Goal: Information Seeking & Learning: Learn about a topic

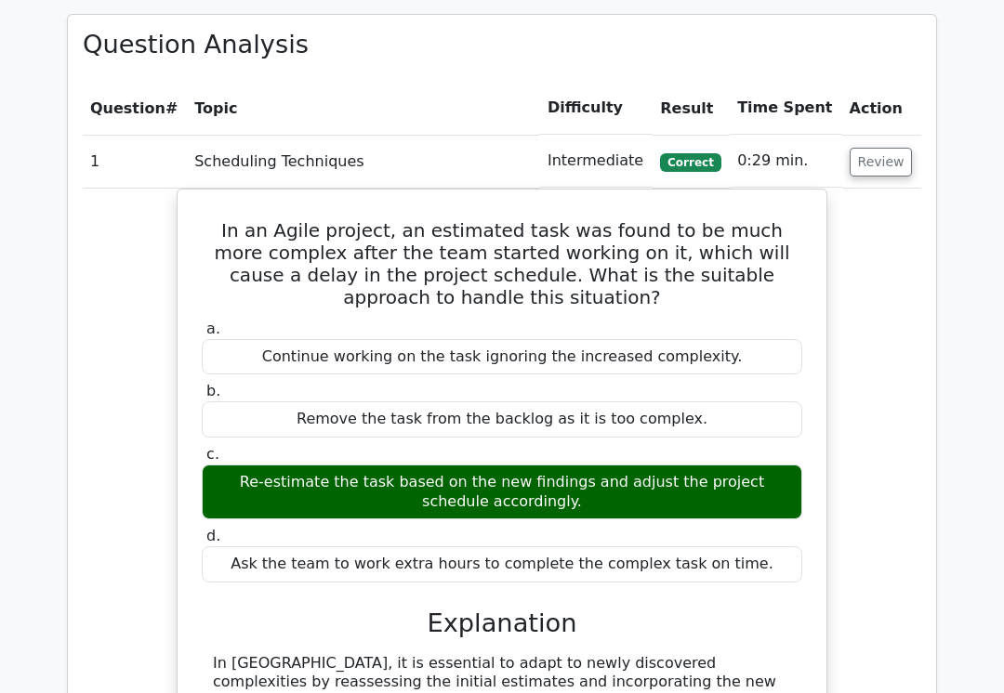
scroll to position [1492, 0]
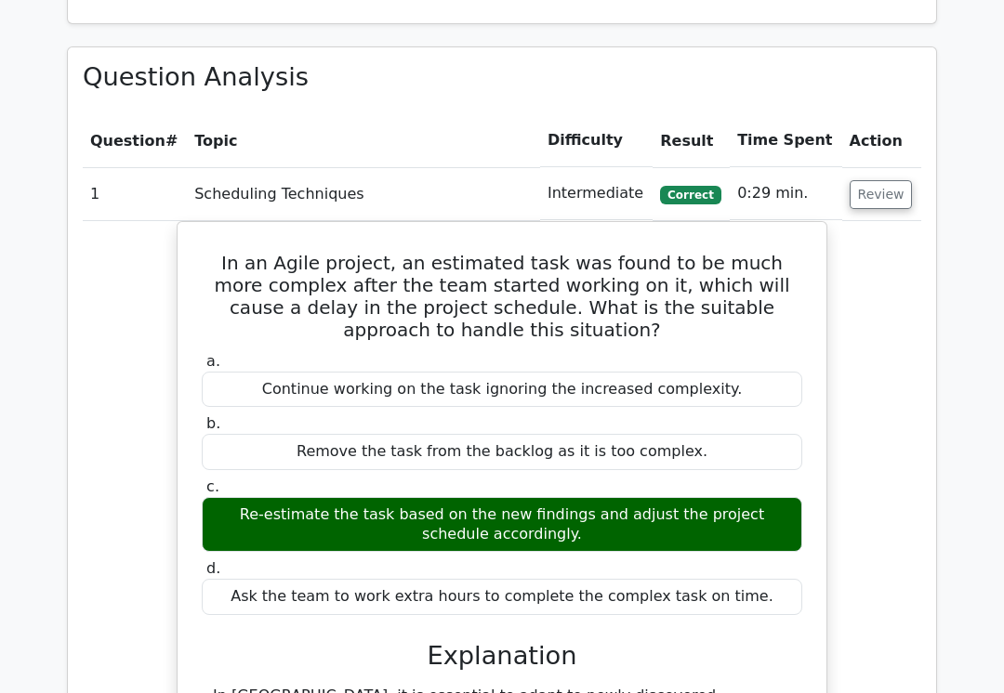
click at [885, 180] on button "Review" at bounding box center [881, 194] width 63 height 29
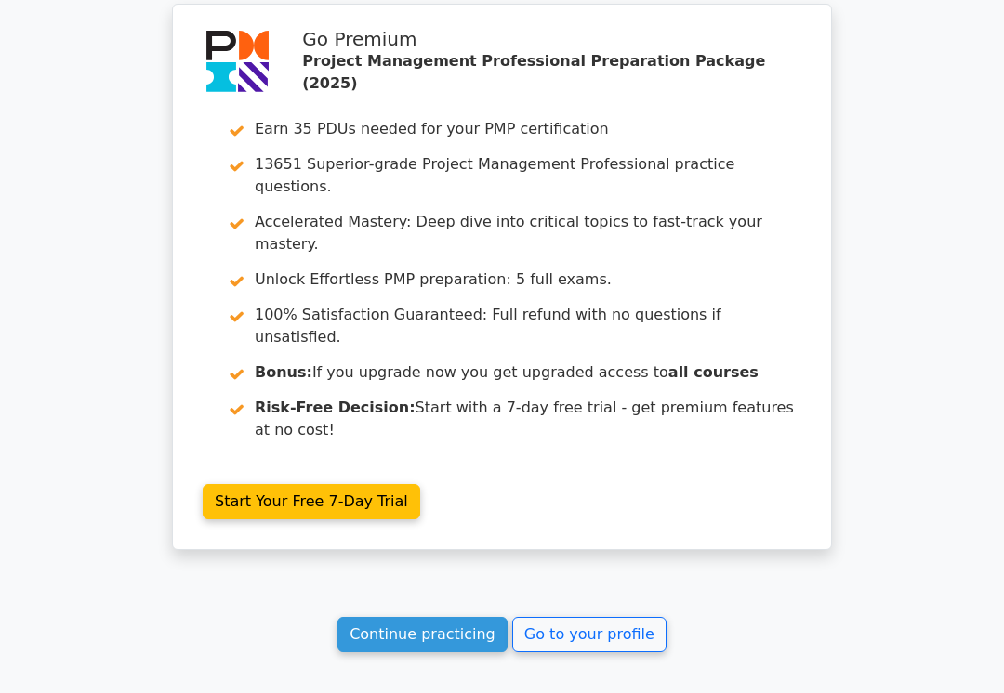
scroll to position [2352, 0]
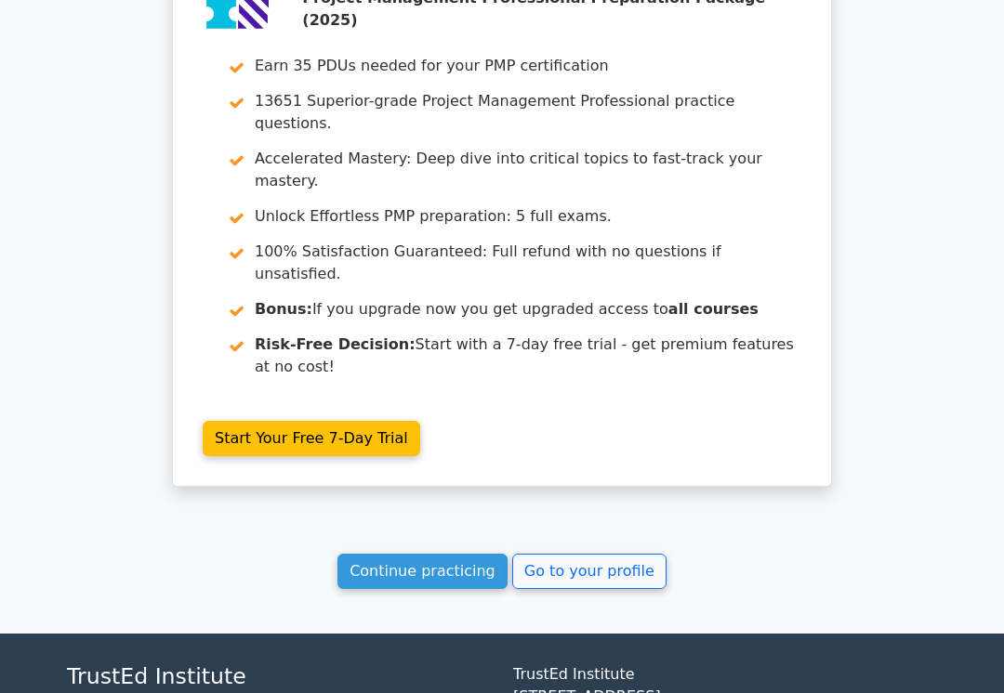
click at [456, 554] on link "Continue practicing" at bounding box center [422, 571] width 170 height 35
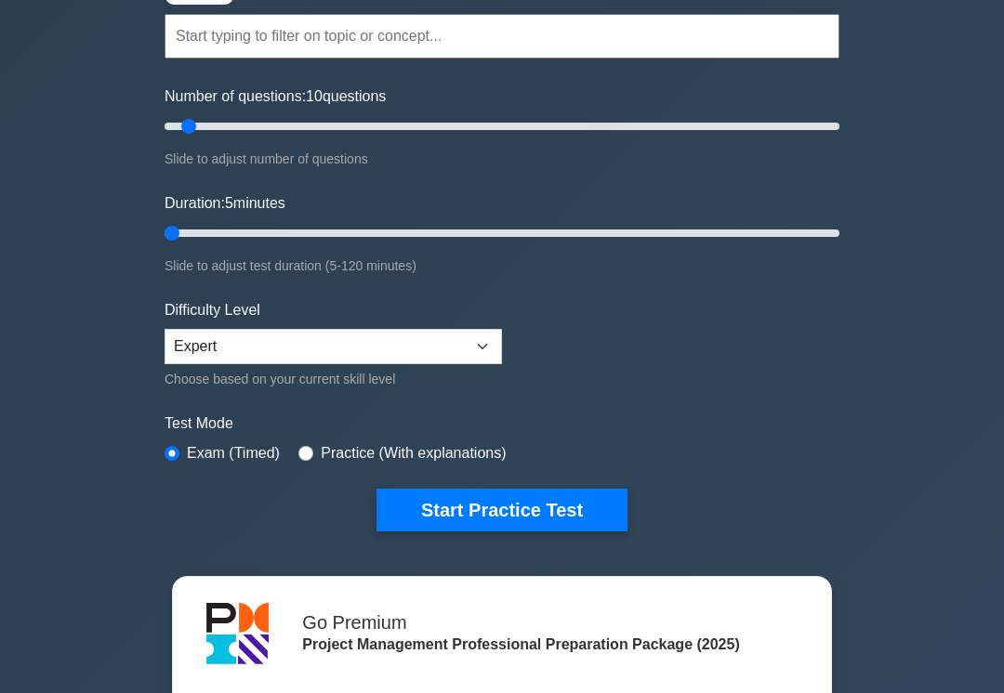
scroll to position [169, 0]
type input "5"
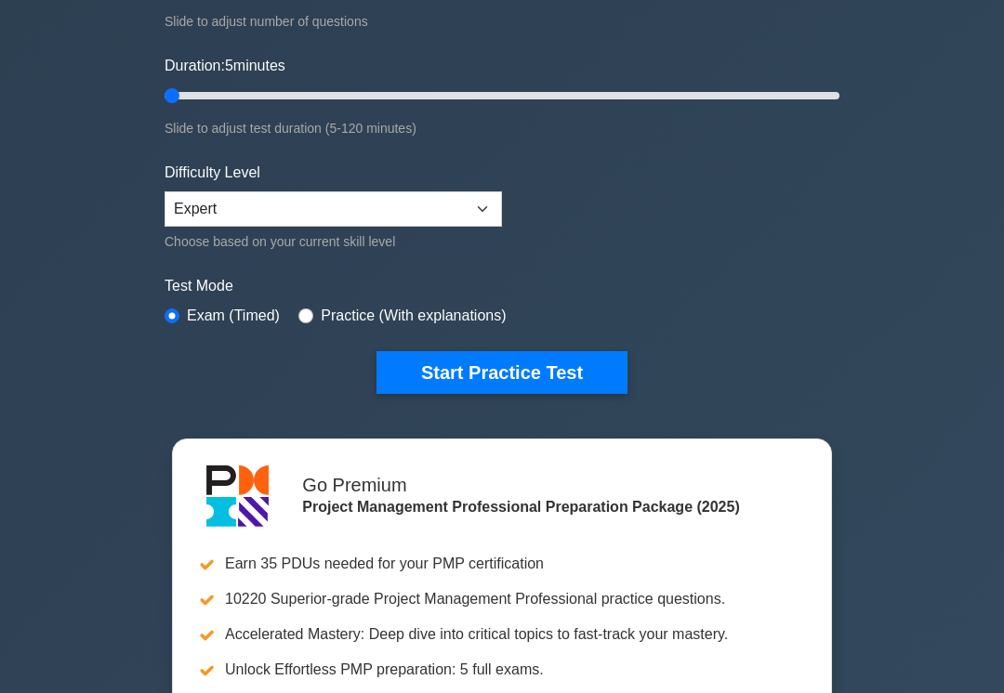
scroll to position [312, 0]
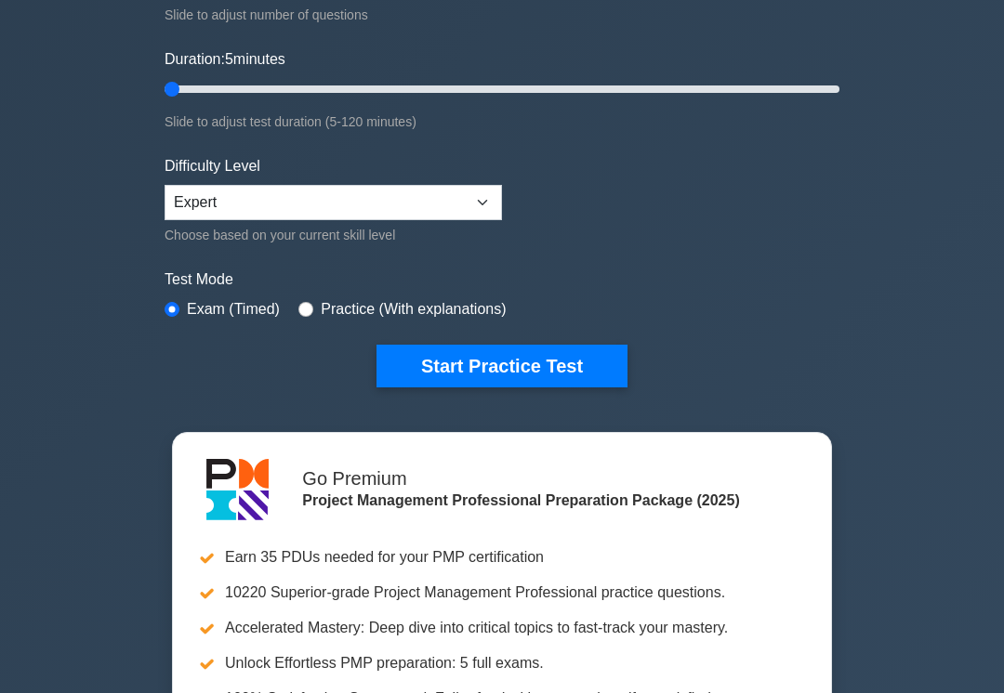
click at [510, 353] on button "Start Practice Test" at bounding box center [501, 367] width 251 height 43
click at [518, 364] on button "Start Practice Test" at bounding box center [501, 367] width 251 height 43
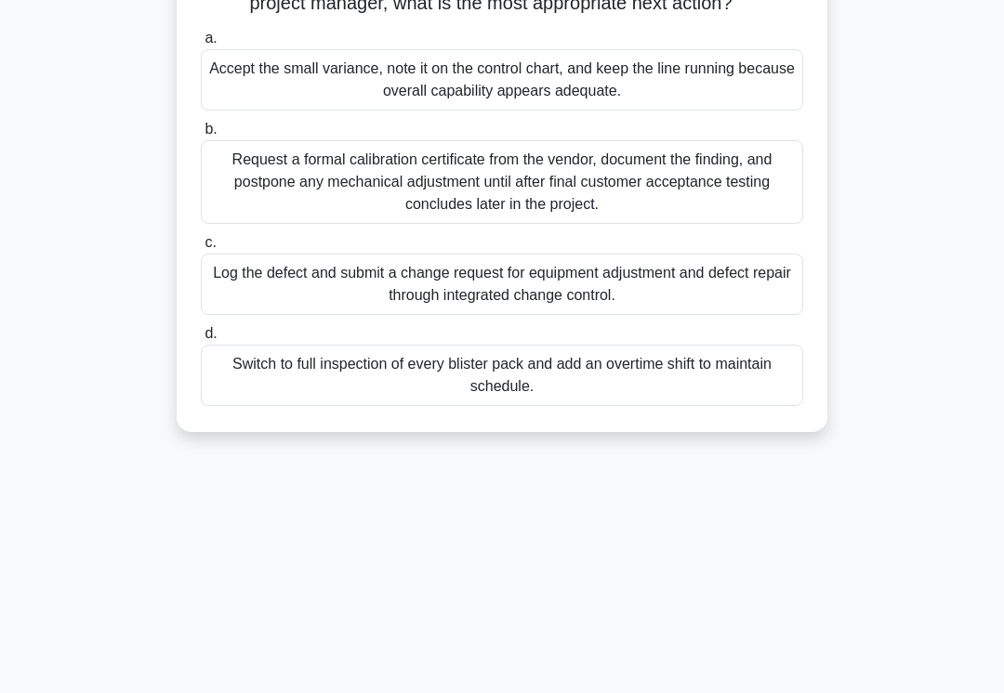
scroll to position [258, 0]
click at [534, 315] on div "Log the defect and submit a change request for equipment adjustment and defect …" at bounding box center [502, 284] width 602 height 61
click at [201, 249] on input "c. Log the defect and submit a change request for equipment adjustment and defe…" at bounding box center [201, 243] width 0 height 12
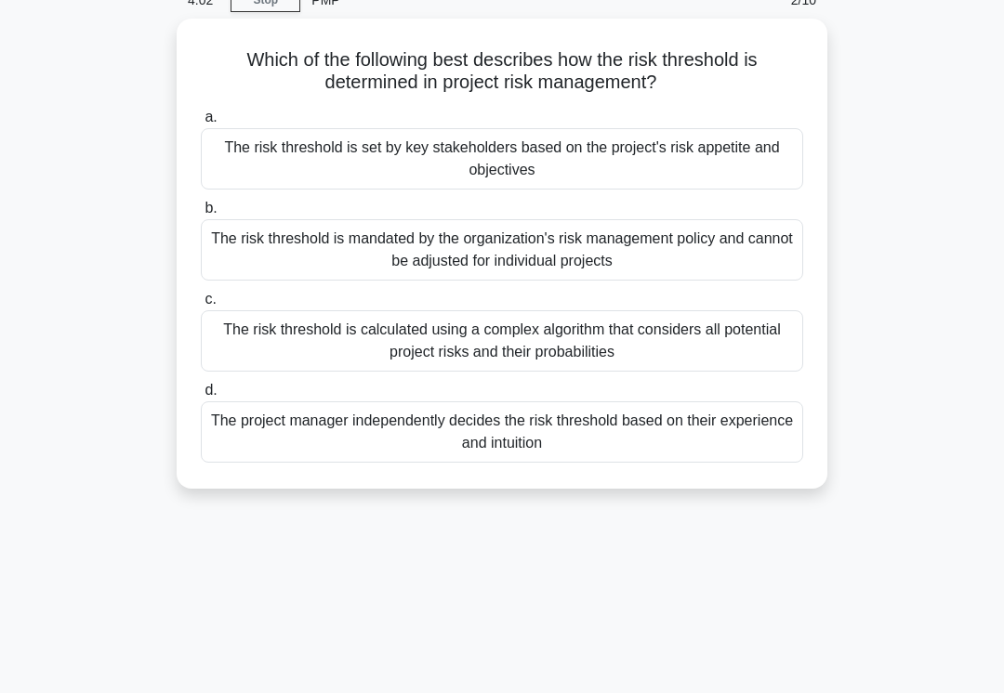
scroll to position [89, 0]
click at [445, 175] on div "The risk threshold is set by key stakeholders based on the project's risk appet…" at bounding box center [502, 159] width 602 height 61
click at [201, 125] on input "a. The risk threshold is set by key stakeholders based on the project's risk ap…" at bounding box center [201, 118] width 0 height 12
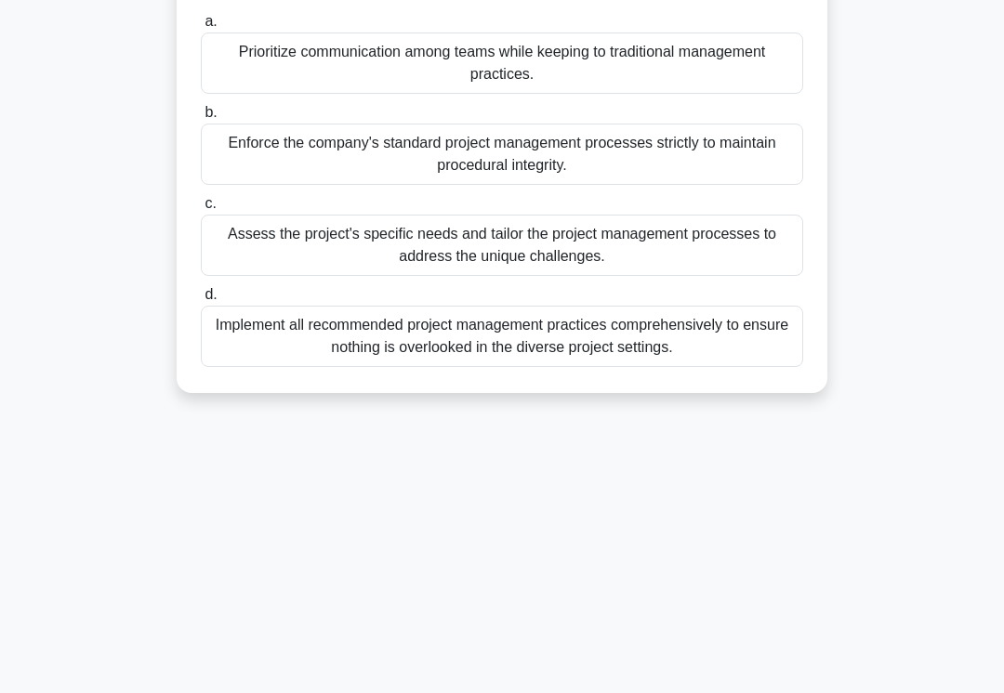
scroll to position [287, 0]
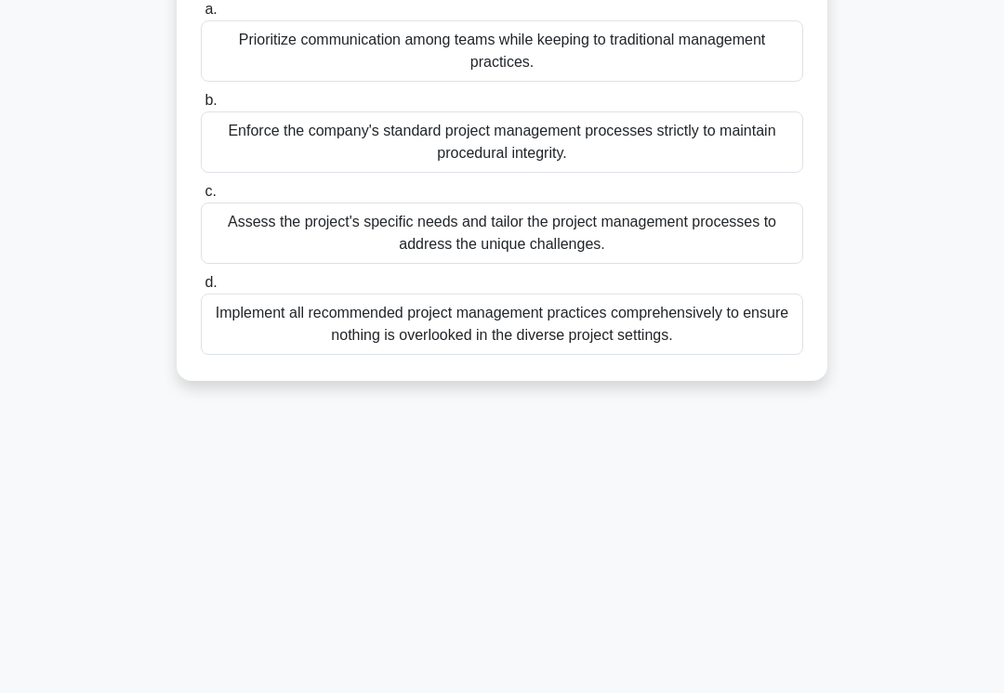
click at [462, 264] on div "Assess the project's specific needs and tailor the project management processes…" at bounding box center [502, 233] width 602 height 61
click at [201, 198] on input "c. Assess the project's specific needs and tailor the project management proces…" at bounding box center [201, 192] width 0 height 12
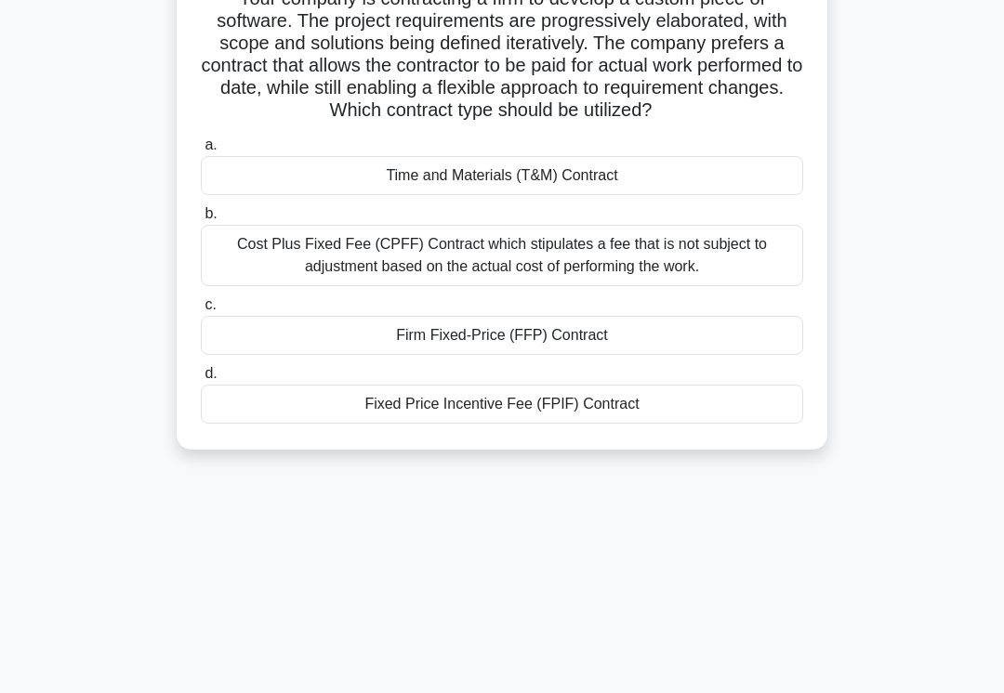
scroll to position [156, 0]
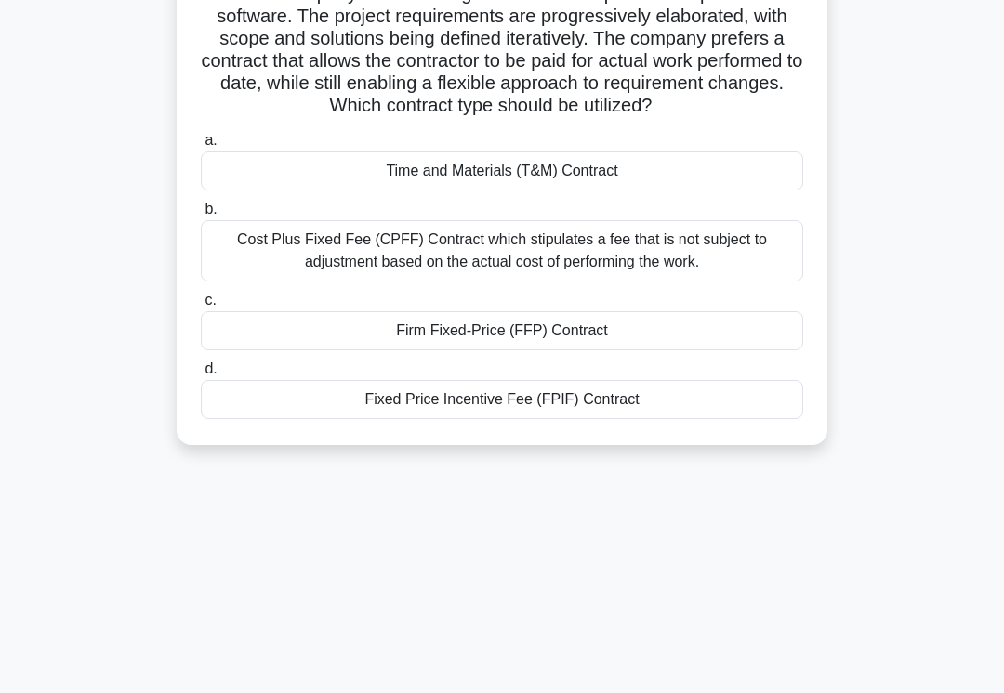
click at [521, 191] on div "Time and Materials (T&M) Contract" at bounding box center [502, 171] width 602 height 39
click at [201, 147] on input "a. Time and Materials (T&M) Contract" at bounding box center [201, 141] width 0 height 12
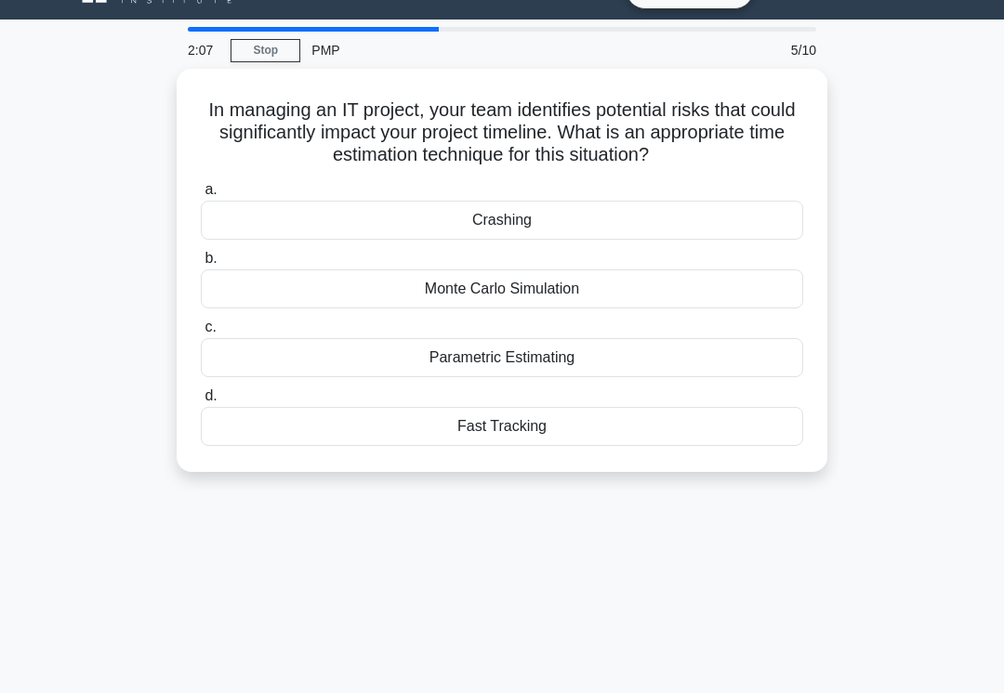
scroll to position [47, 0]
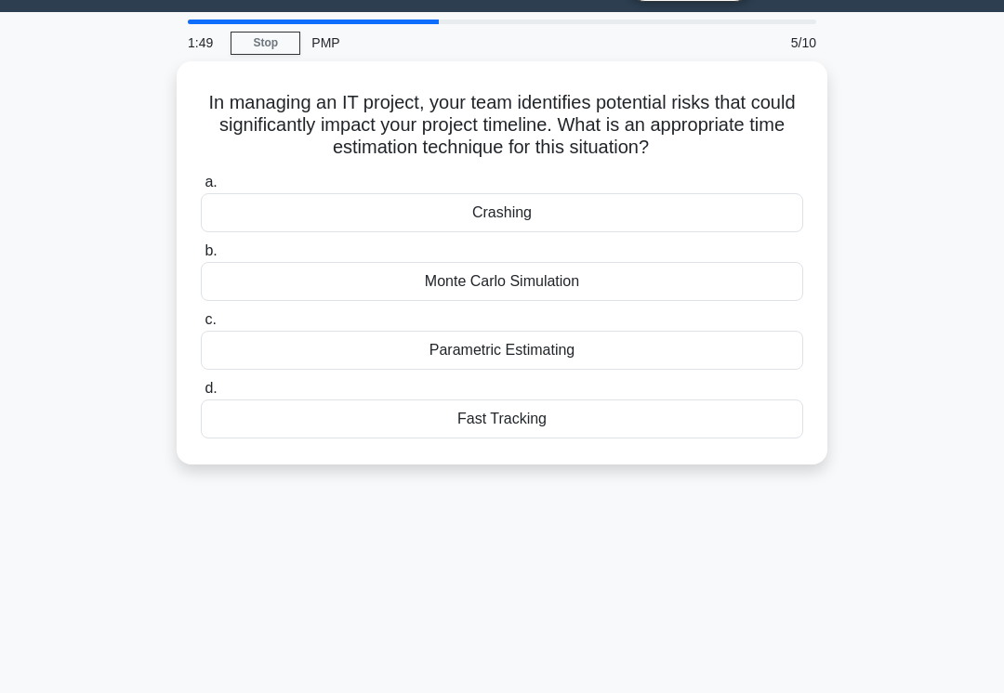
click at [443, 340] on div "Parametric Estimating" at bounding box center [502, 350] width 602 height 39
click at [201, 326] on input "c. Parametric Estimating" at bounding box center [201, 320] width 0 height 12
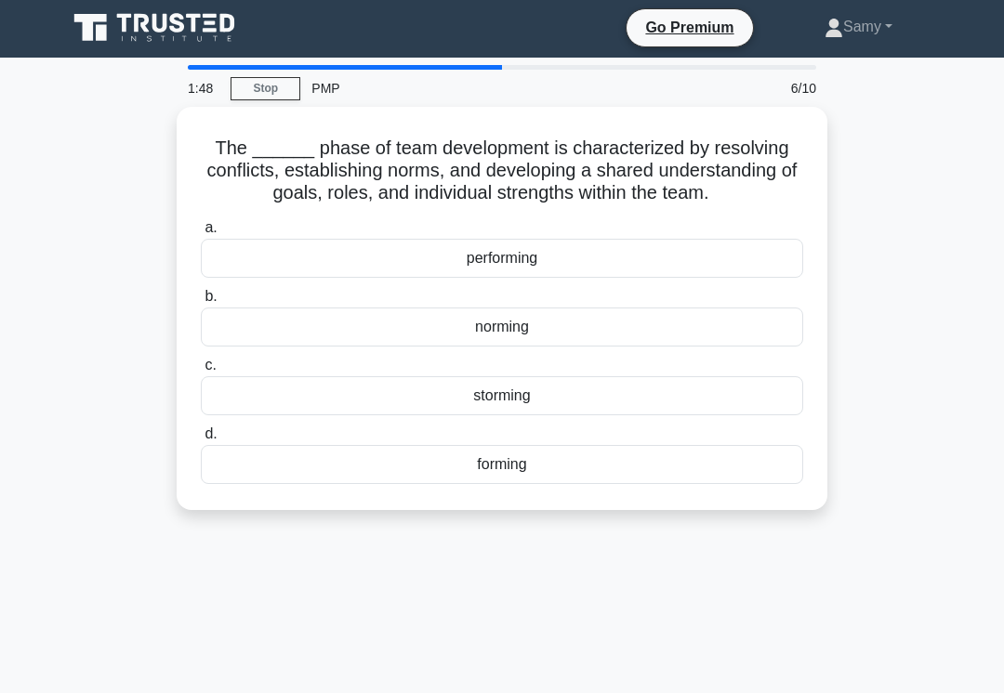
scroll to position [0, 0]
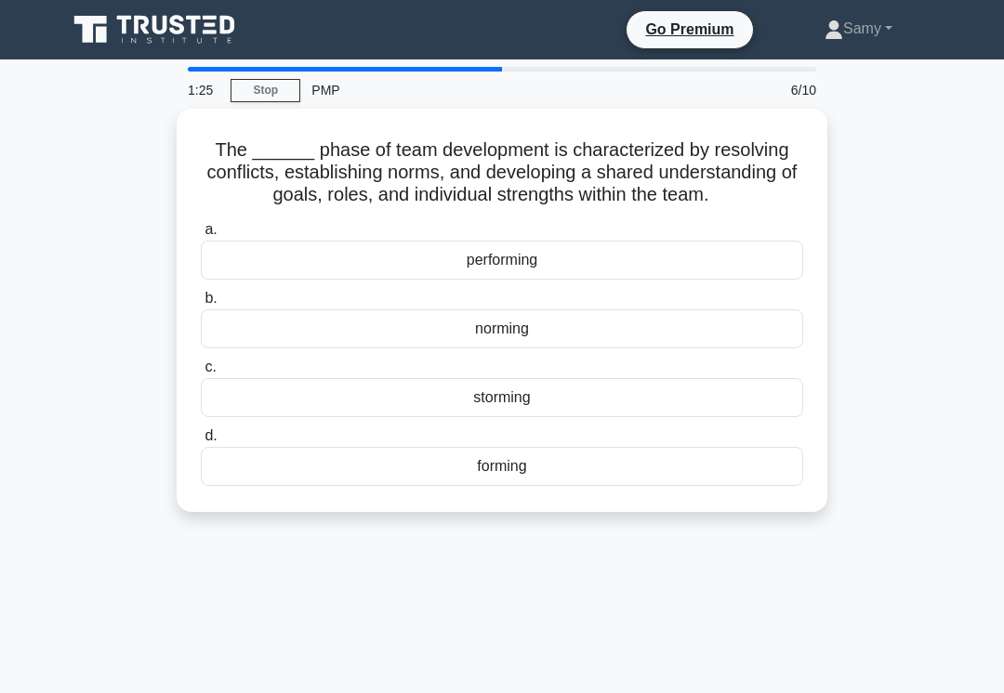
click at [479, 280] on div "performing" at bounding box center [502, 260] width 602 height 39
click at [201, 236] on input "a. performing" at bounding box center [201, 230] width 0 height 12
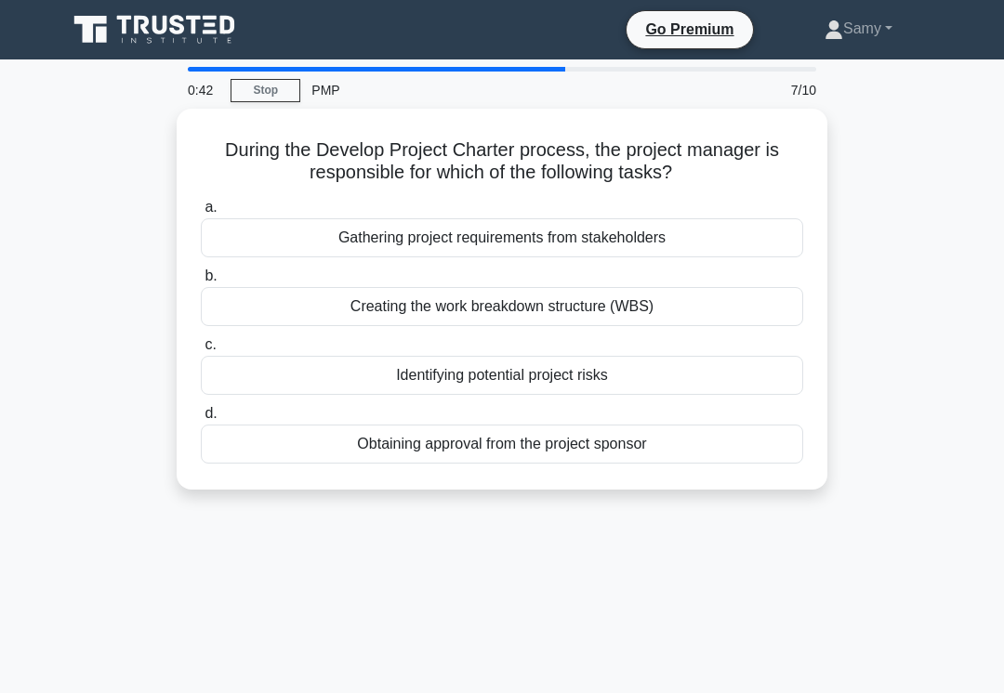
click at [458, 437] on div "Obtaining approval from the project sponsor" at bounding box center [502, 444] width 602 height 39
click at [201, 420] on input "d. Obtaining approval from the project sponsor" at bounding box center [201, 414] width 0 height 12
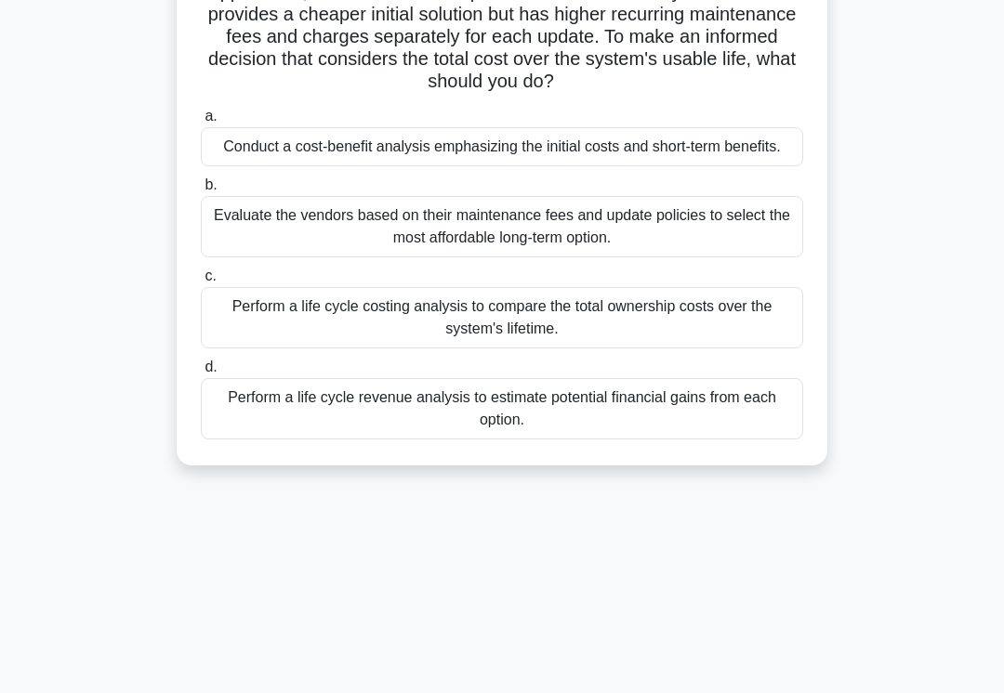
scroll to position [224, 0]
click at [467, 441] on div "Perform a life cycle revenue analysis to estimate potential financial gains fro…" at bounding box center [502, 409] width 602 height 61
click at [201, 375] on input "d. Perform a life cycle revenue analysis to estimate potential financial gains …" at bounding box center [201, 368] width 0 height 12
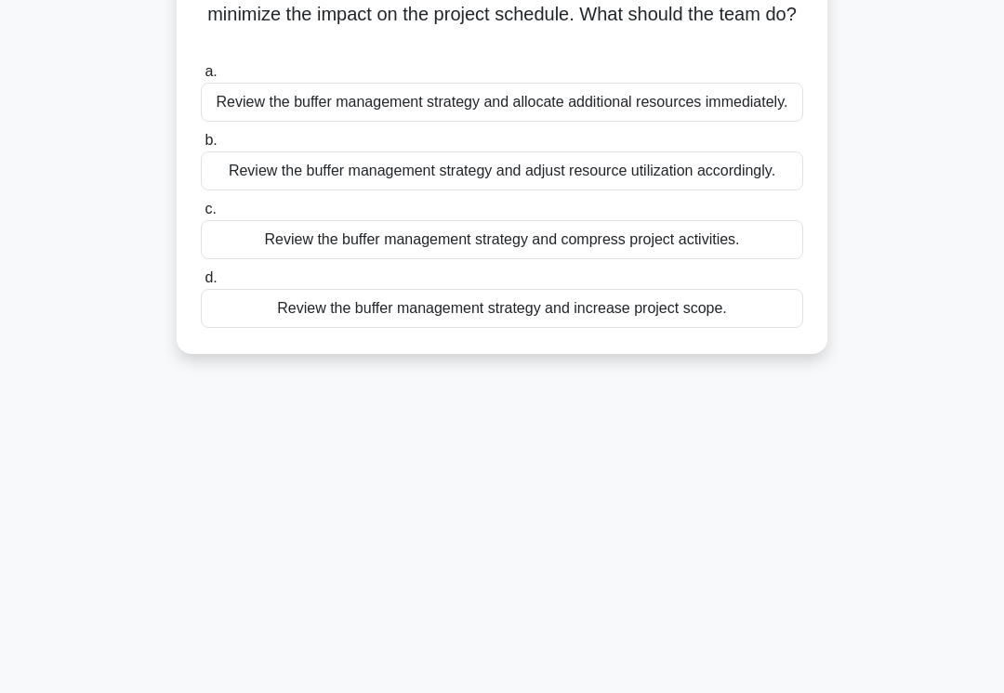
scroll to position [226, 0]
click at [578, 190] on div "Review the buffer management strategy and adjust resource utilization according…" at bounding box center [502, 170] width 602 height 39
click at [201, 146] on input "b. Review the buffer management strategy and adjust resource utilization accord…" at bounding box center [201, 140] width 0 height 12
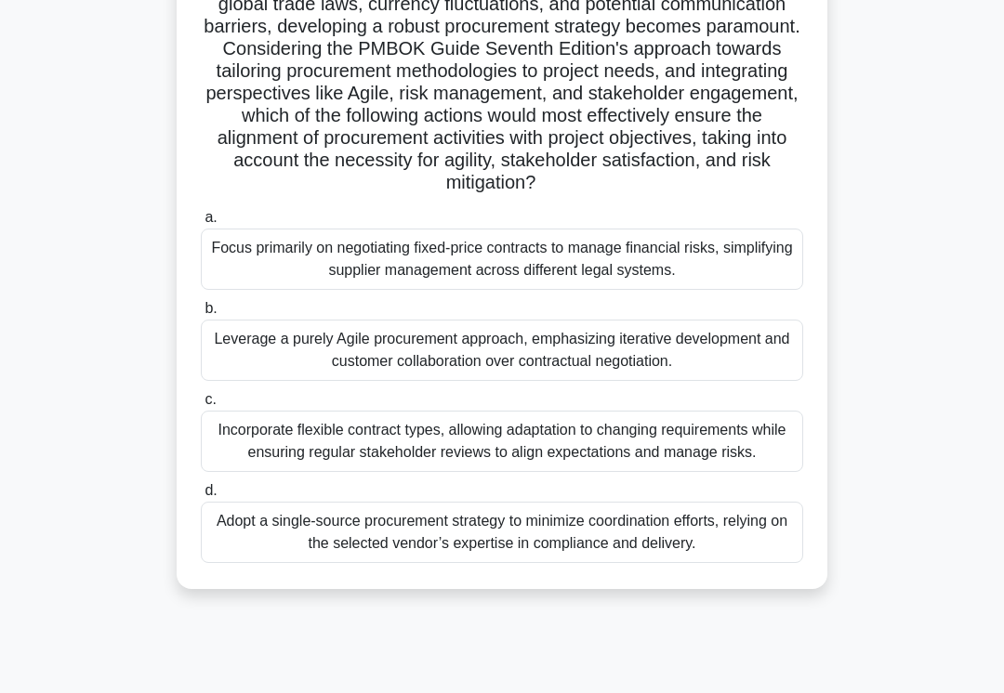
scroll to position [287, 0]
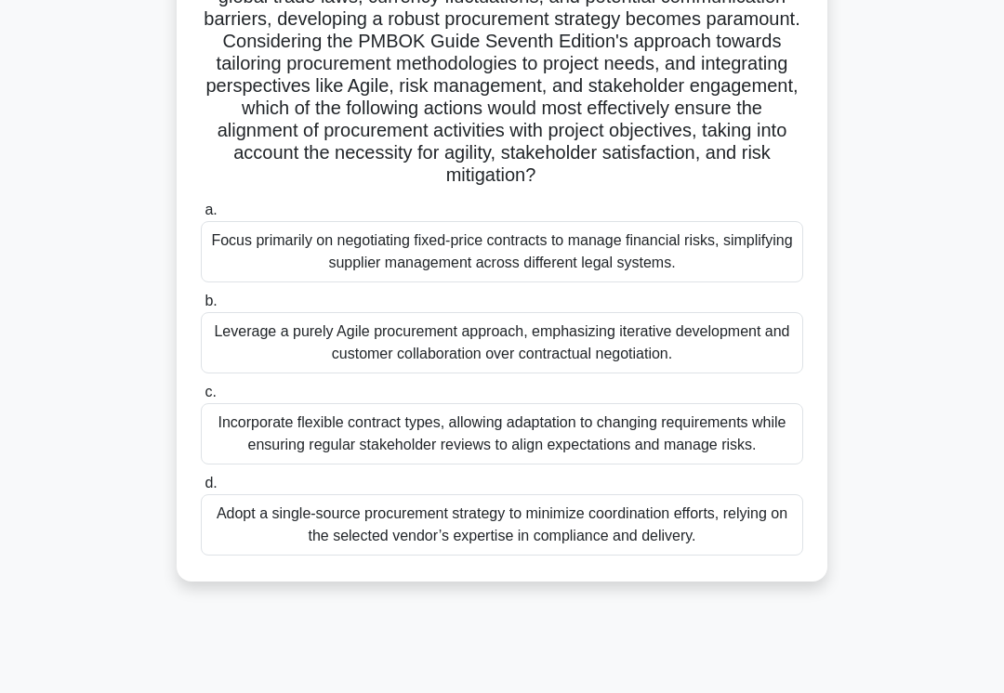
click at [469, 374] on div "Leverage a purely Agile procurement approach, emphasizing iterative development…" at bounding box center [502, 342] width 602 height 61
click at [201, 308] on input "b. Leverage a purely Agile procurement approach, emphasizing iterative developm…" at bounding box center [201, 302] width 0 height 12
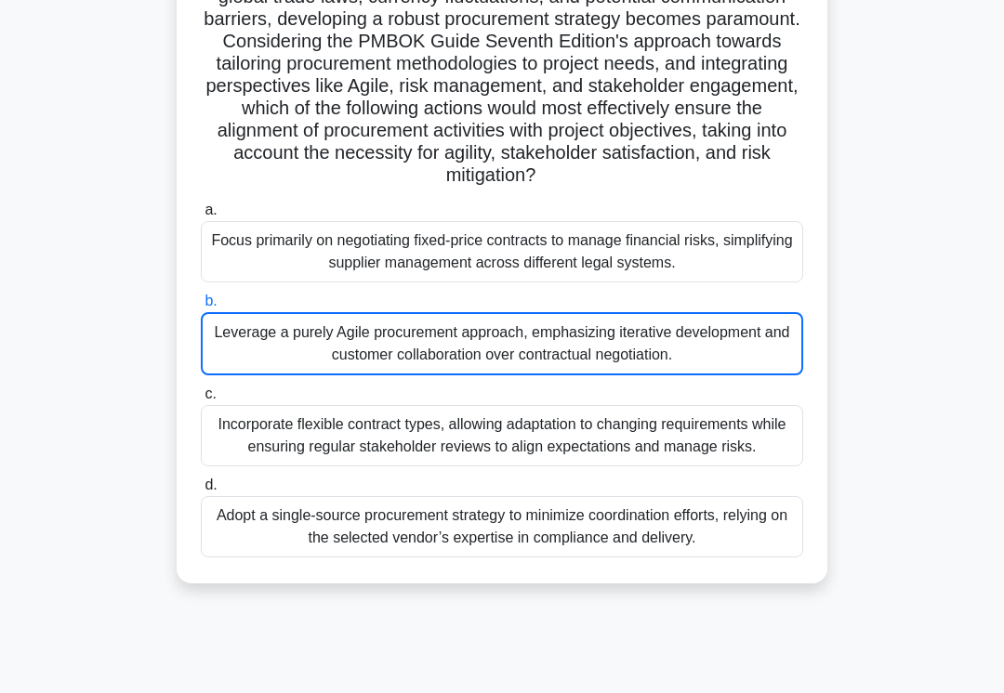
click at [469, 376] on div "Leverage a purely Agile procurement approach, emphasizing iterative development…" at bounding box center [502, 343] width 602 height 63
click at [201, 308] on input "b. Leverage a purely Agile procurement approach, emphasizing iterative developm…" at bounding box center [201, 302] width 0 height 12
click at [472, 376] on div "Leverage a purely Agile procurement approach, emphasizing iterative development…" at bounding box center [502, 343] width 602 height 63
click at [201, 308] on input "b. Leverage a purely Agile procurement approach, emphasizing iterative developm…" at bounding box center [201, 302] width 0 height 12
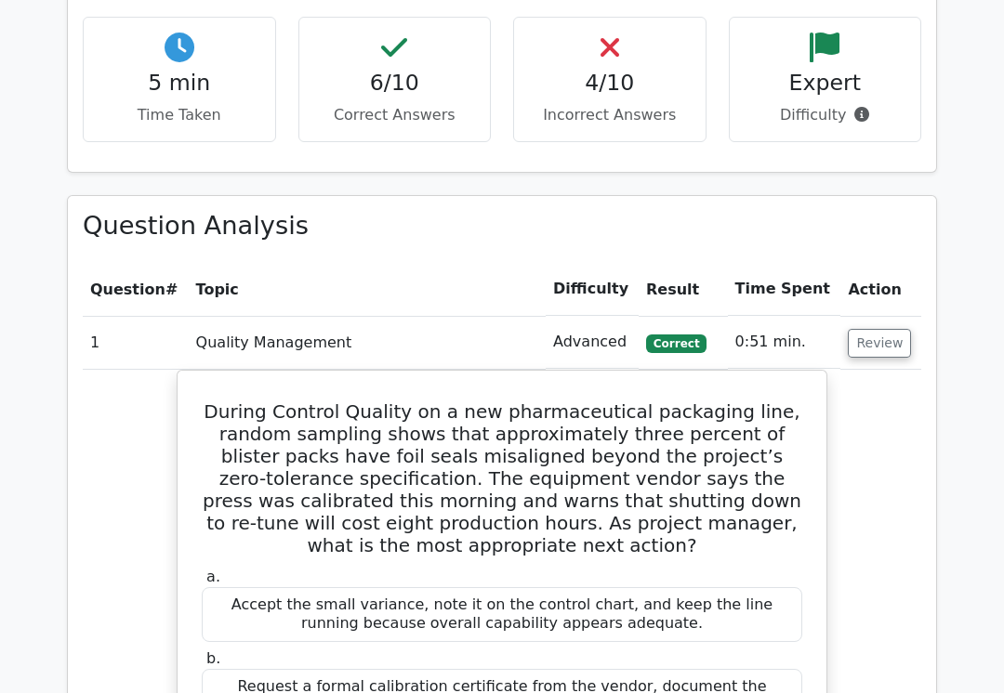
scroll to position [1444, 0]
click at [882, 329] on button "Review" at bounding box center [879, 343] width 63 height 29
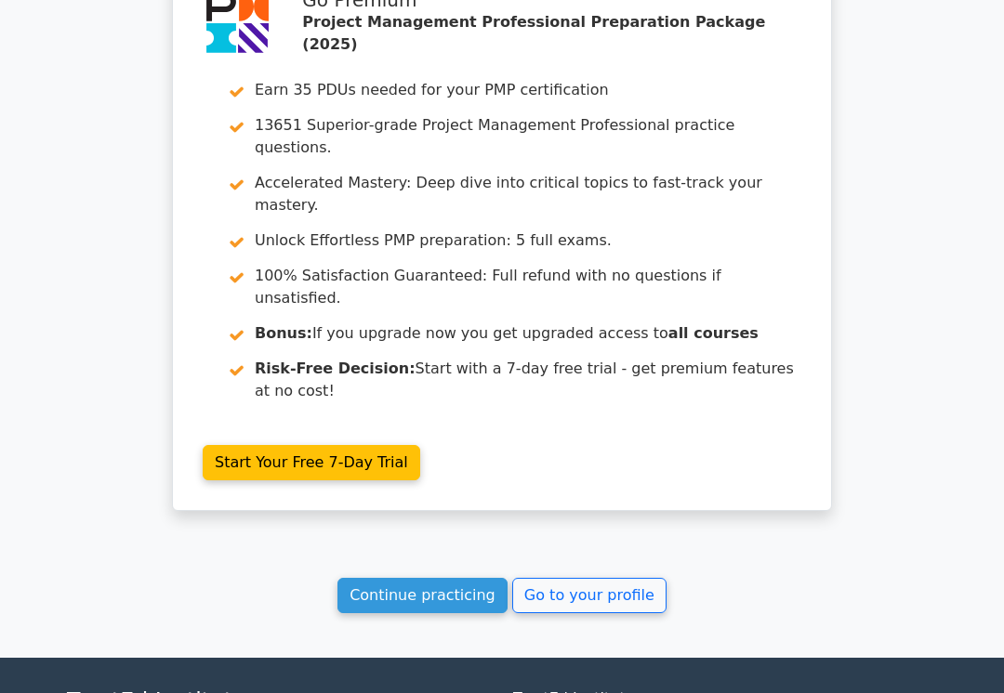
scroll to position [2452, 0]
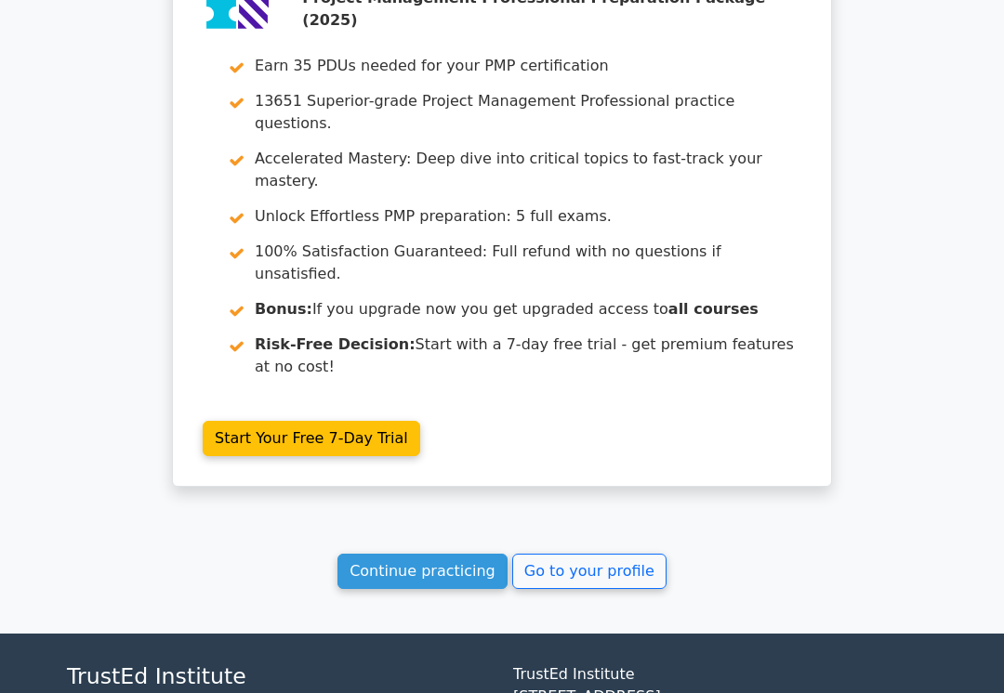
click at [563, 554] on link "Go to your profile" at bounding box center [589, 571] width 154 height 35
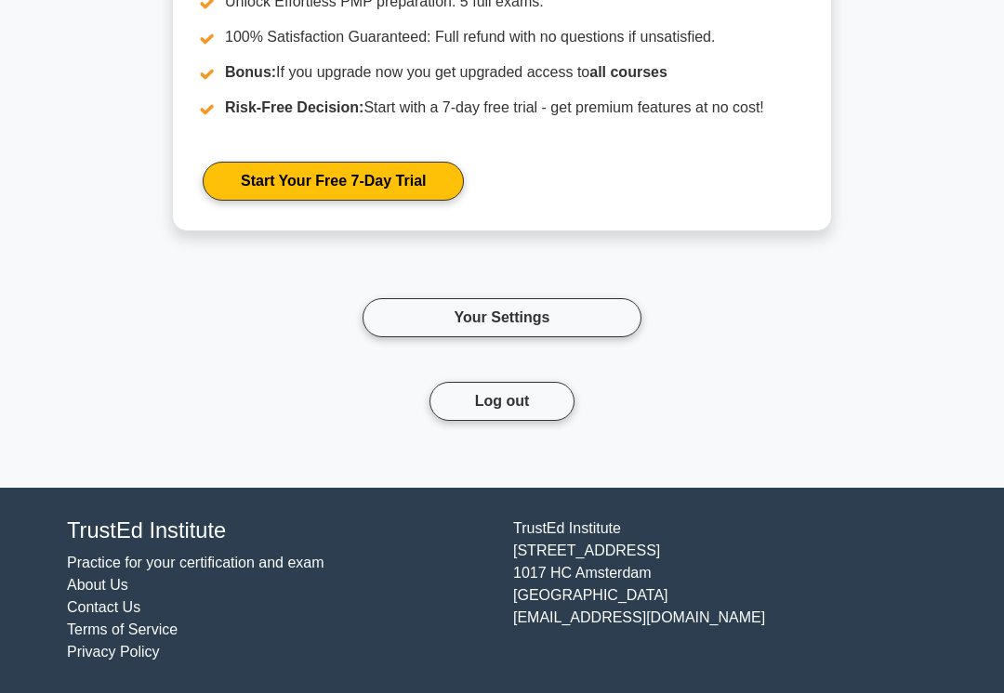
scroll to position [8954, 0]
click at [509, 337] on link "Your Settings" at bounding box center [501, 317] width 279 height 39
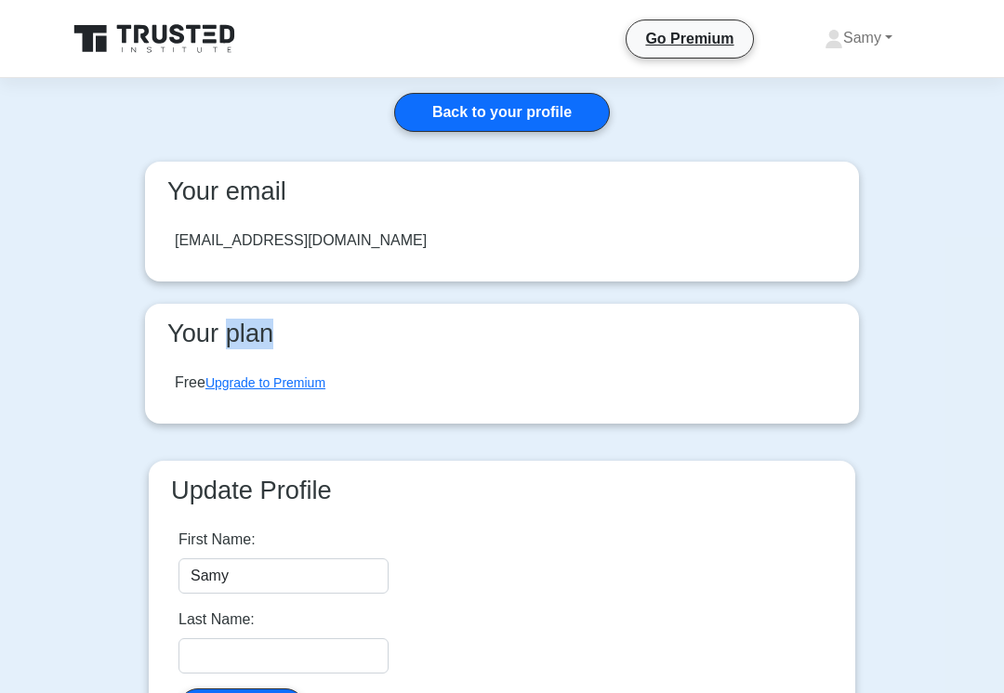
click at [561, 113] on link "Back to your profile" at bounding box center [502, 112] width 216 height 39
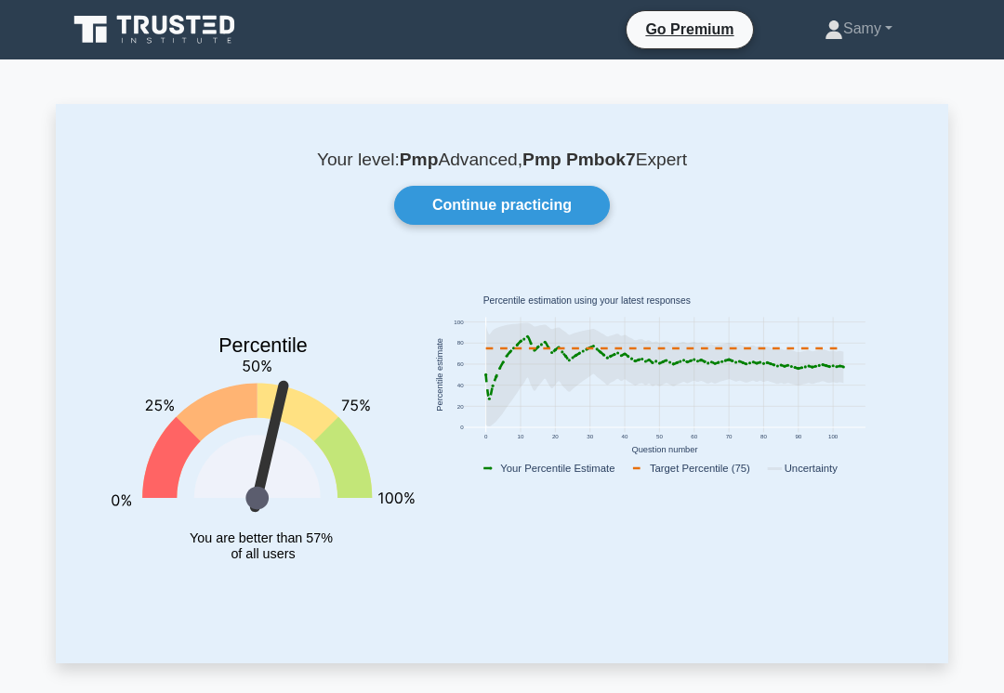
click at [554, 211] on link "Continue practicing" at bounding box center [502, 205] width 216 height 39
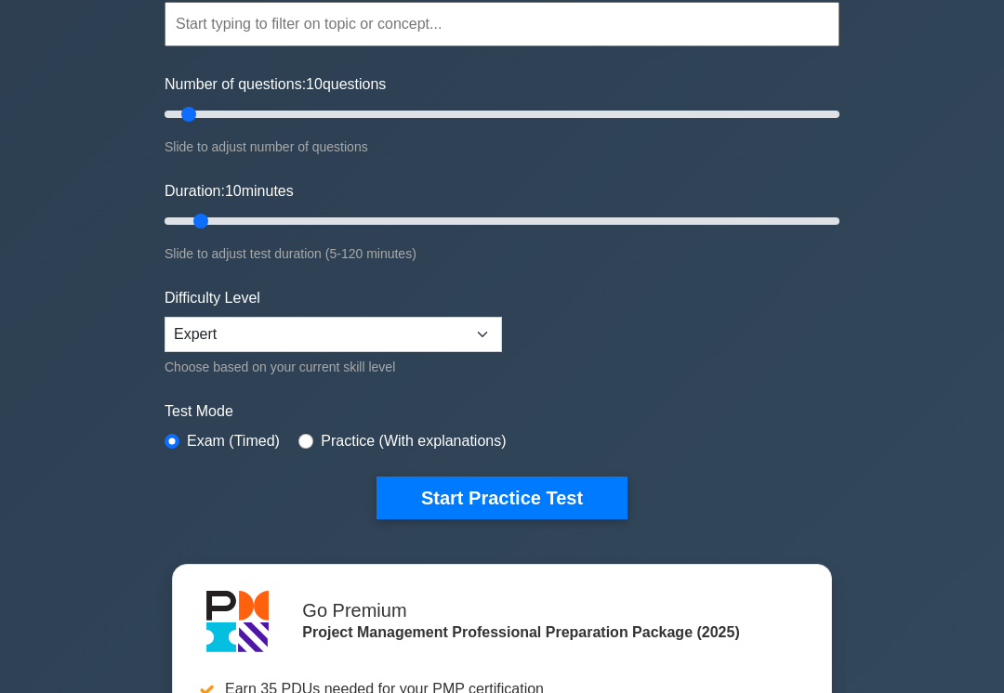
scroll to position [178, 0]
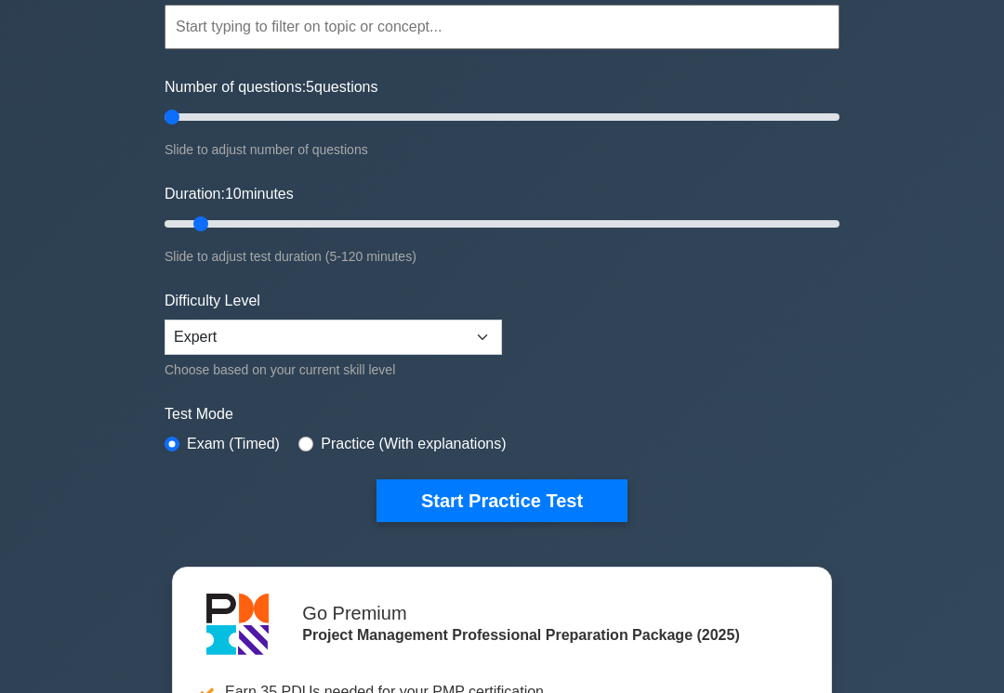
type input "5"
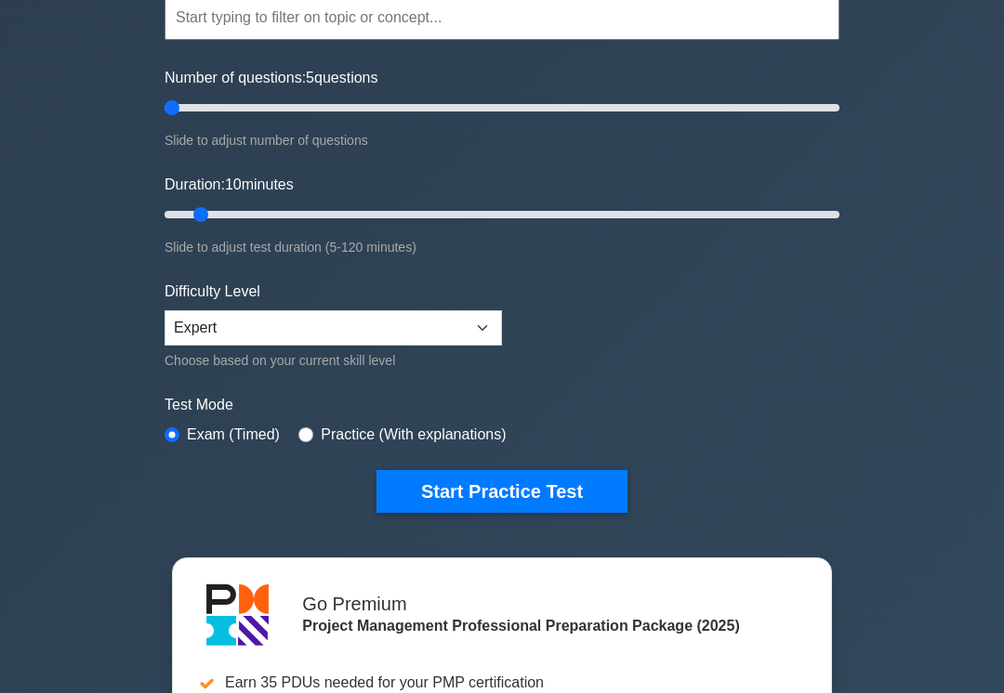
scroll to position [194, 0]
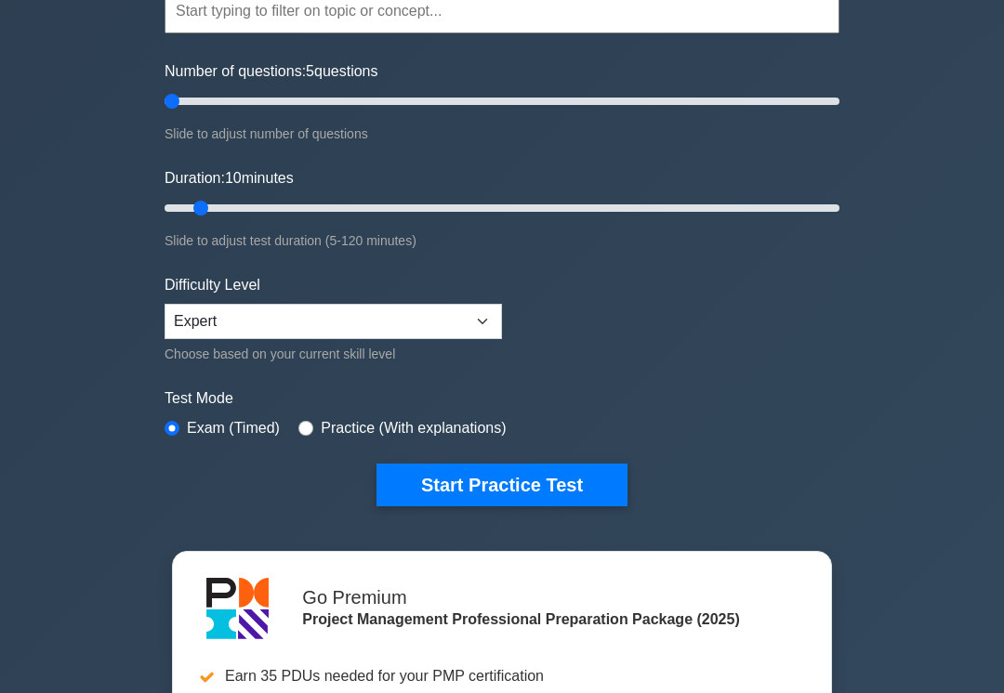
type input "5"
click at [185, 212] on input "Duration: 10 minutes" at bounding box center [502, 208] width 675 height 22
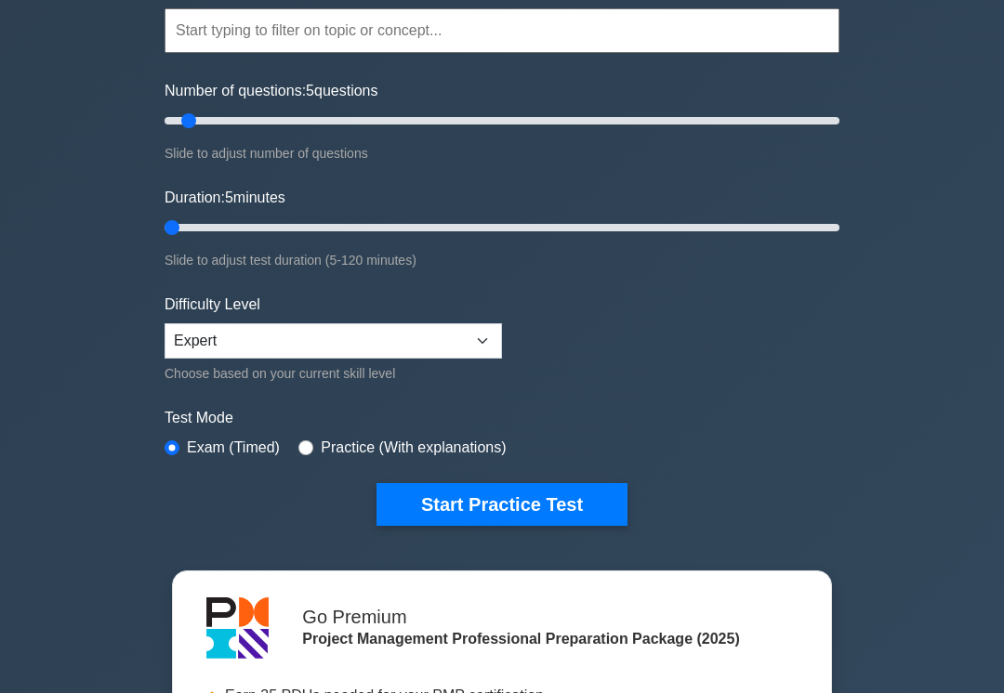
scroll to position [175, 0]
type input "10"
click at [532, 507] on button "Start Practice Test" at bounding box center [501, 504] width 251 height 43
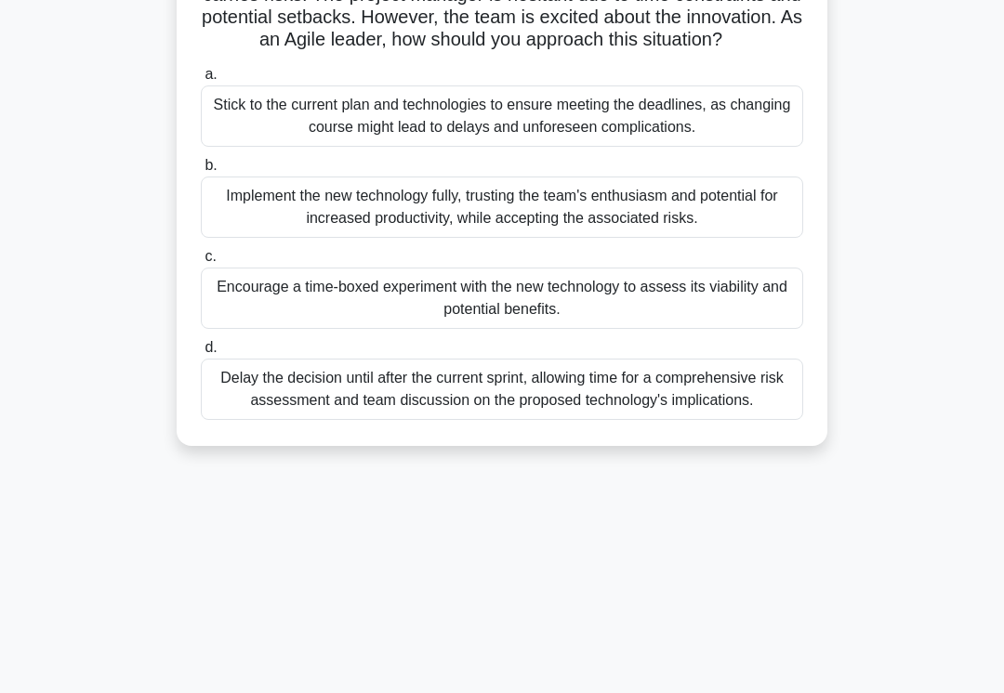
scroll to position [214, 0]
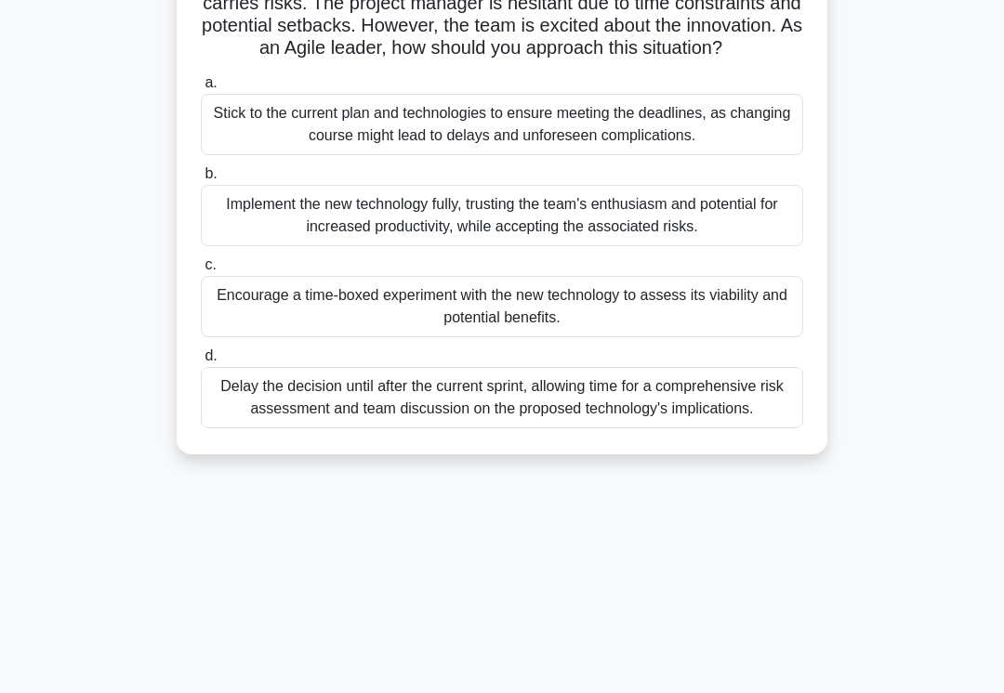
click at [234, 320] on div "Encourage a time-boxed experiment with the new technology to assess its viabili…" at bounding box center [502, 306] width 602 height 61
click at [201, 271] on input "c. Encourage a time-boxed experiment with the new technology to assess its viab…" at bounding box center [201, 265] width 0 height 12
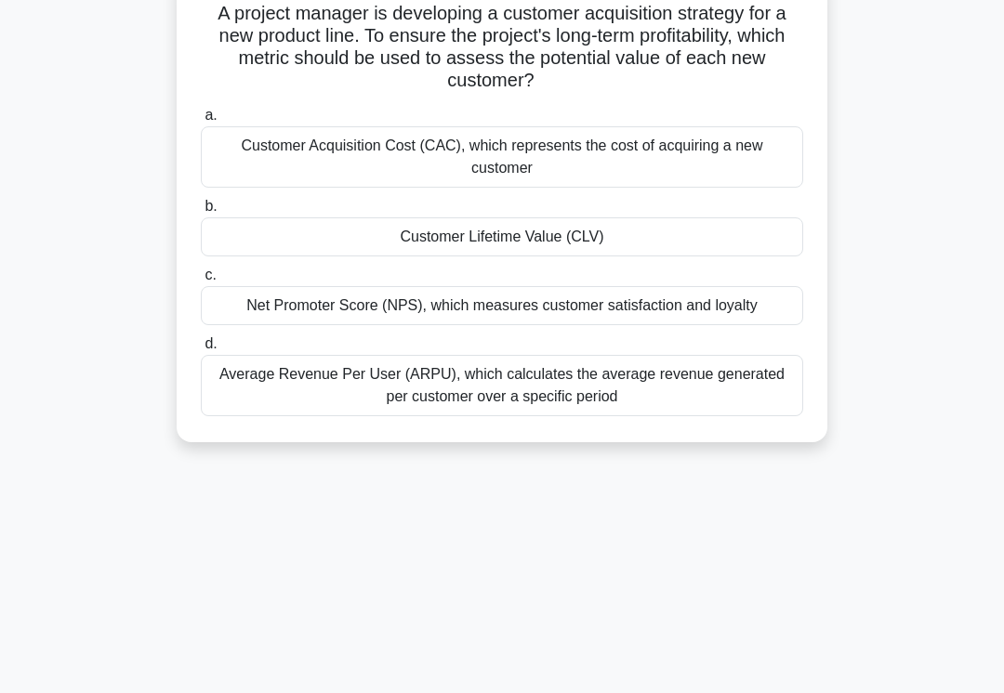
scroll to position [140, 0]
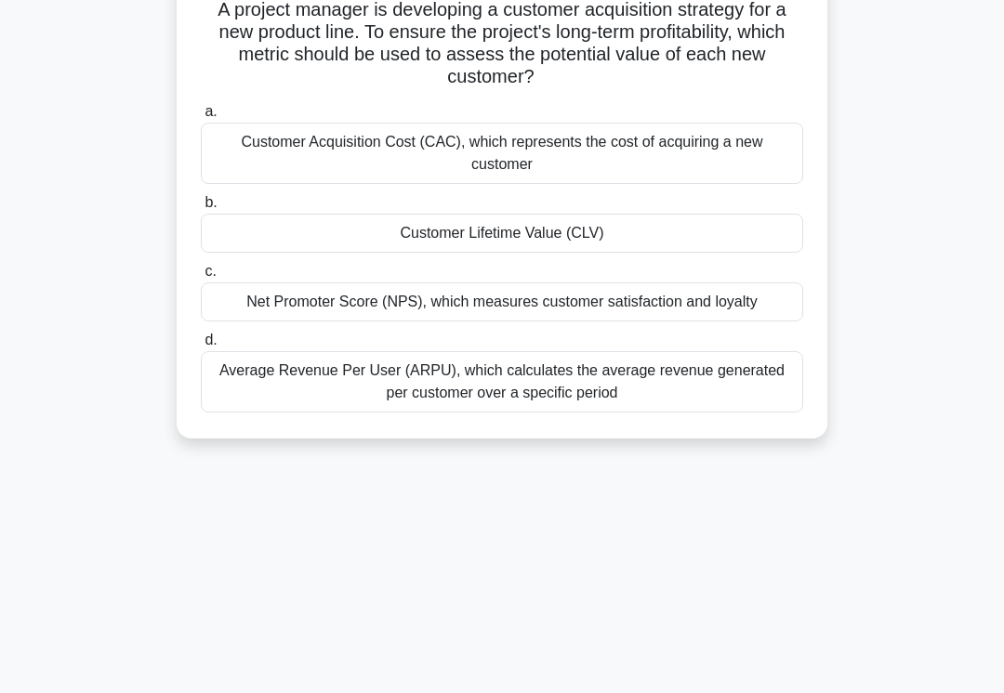
click at [232, 303] on div "Net Promoter Score (NPS), which measures customer satisfaction and loyalty" at bounding box center [502, 302] width 602 height 39
click at [201, 278] on input "c. Net Promoter Score (NPS), which measures customer satisfaction and loyalty" at bounding box center [201, 272] width 0 height 12
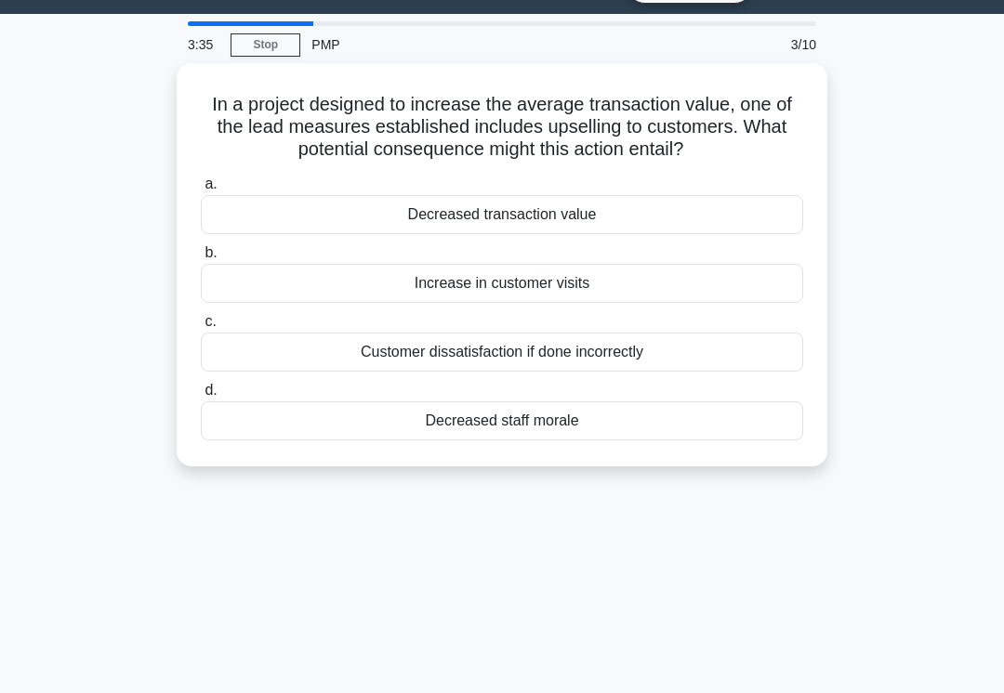
scroll to position [43, 0]
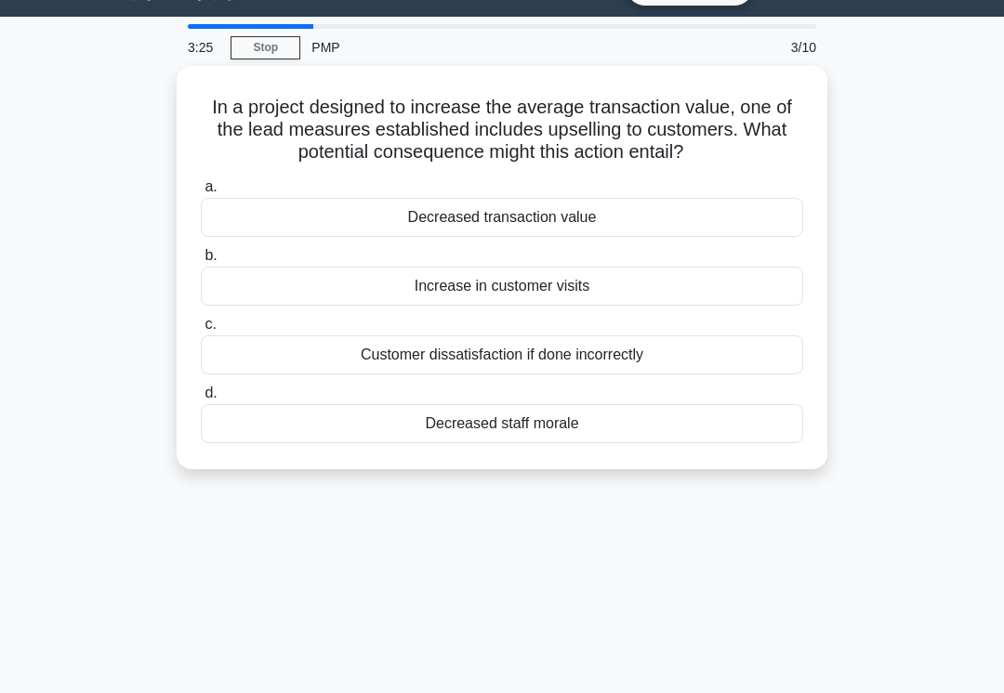
click at [263, 306] on div "Increase in customer visits" at bounding box center [502, 286] width 602 height 39
click at [201, 262] on input "b. Increase in customer visits" at bounding box center [201, 256] width 0 height 12
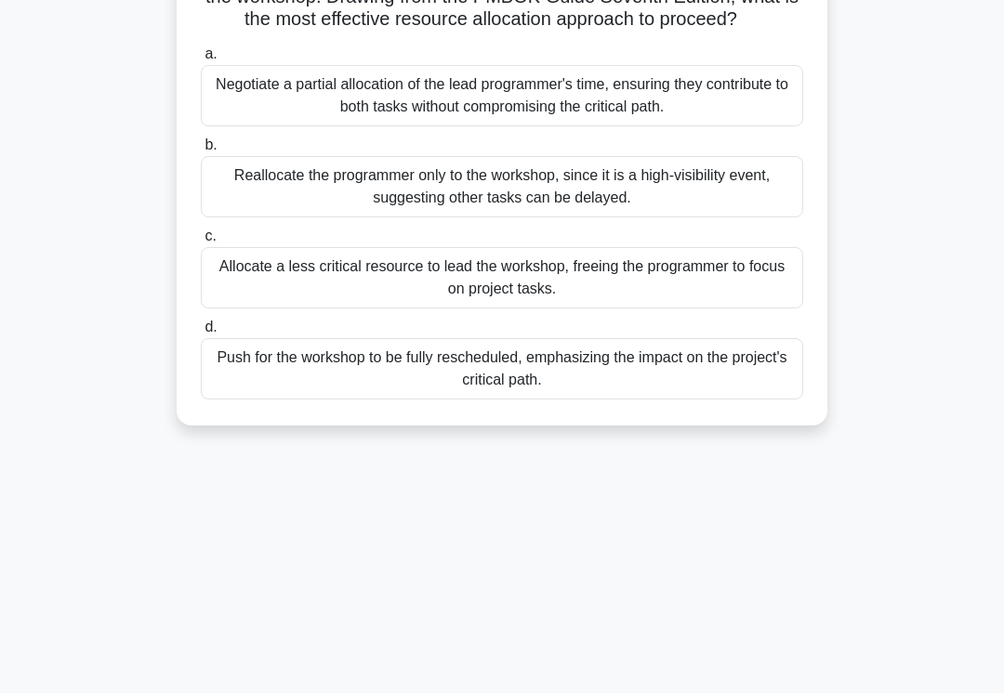
scroll to position [287, 0]
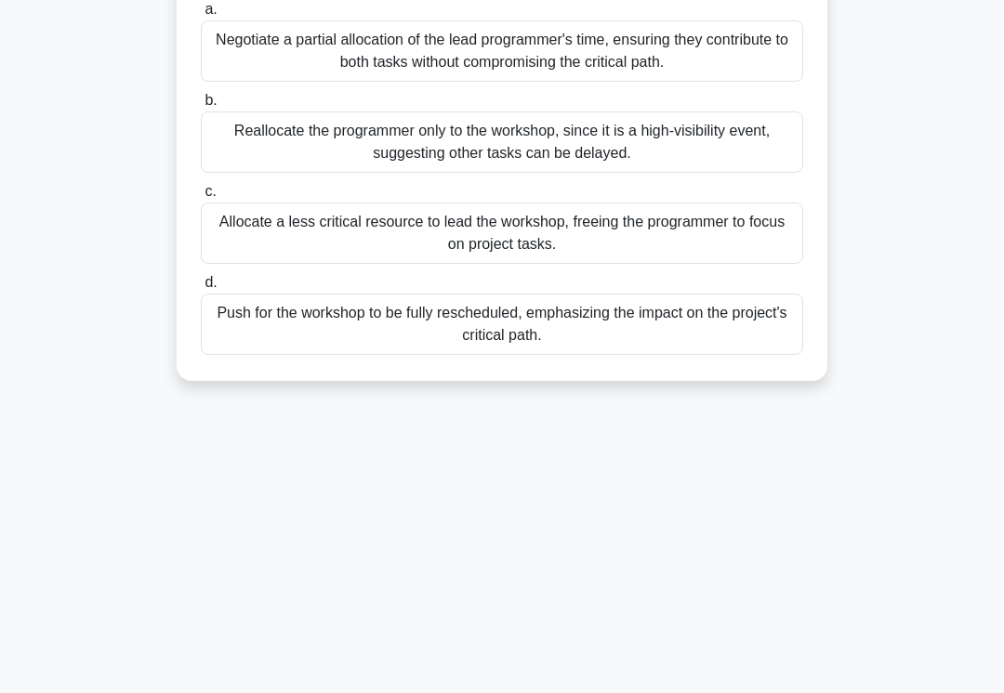
click at [234, 260] on div "Allocate a less critical resource to lead the workshop, freeing the programmer …" at bounding box center [502, 233] width 602 height 61
click at [201, 198] on input "c. Allocate a less critical resource to lead the workshop, freeing the programm…" at bounding box center [201, 192] width 0 height 12
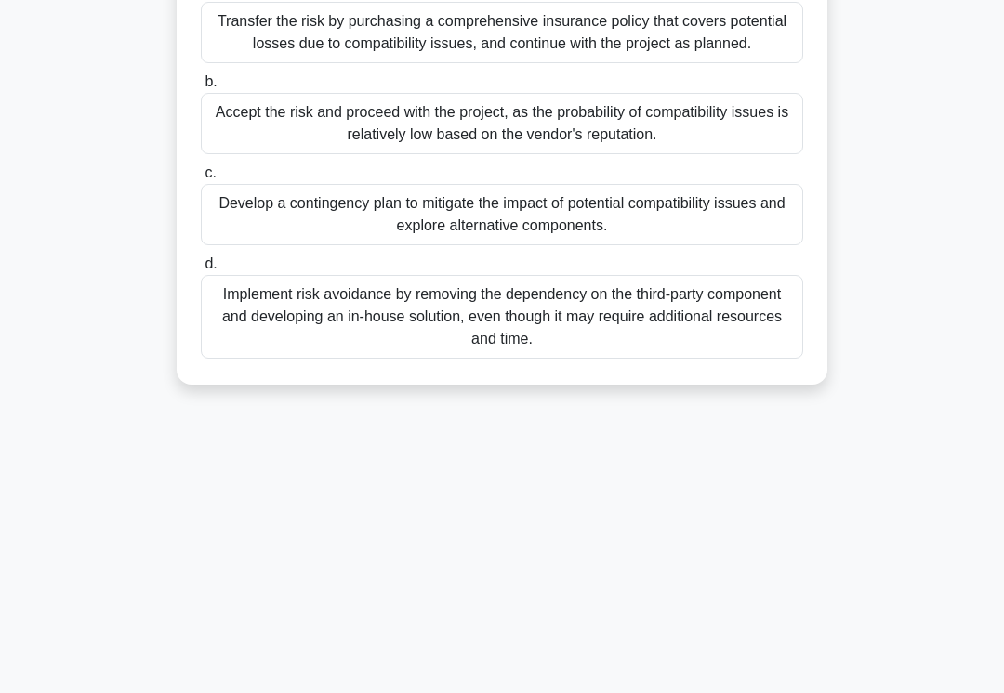
scroll to position [259, 0]
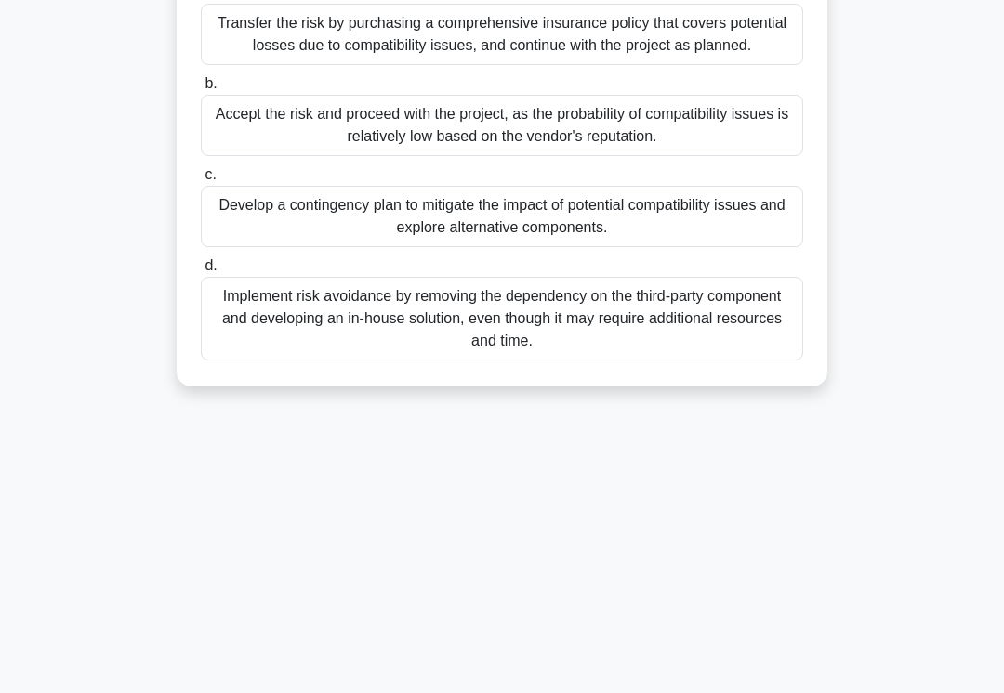
click at [244, 247] on div "Develop a contingency plan to mitigate the impact of potential compatibility is…" at bounding box center [502, 216] width 602 height 61
click at [201, 181] on input "c. Develop a contingency plan to mitigate the impact of potential compatibility…" at bounding box center [201, 175] width 0 height 12
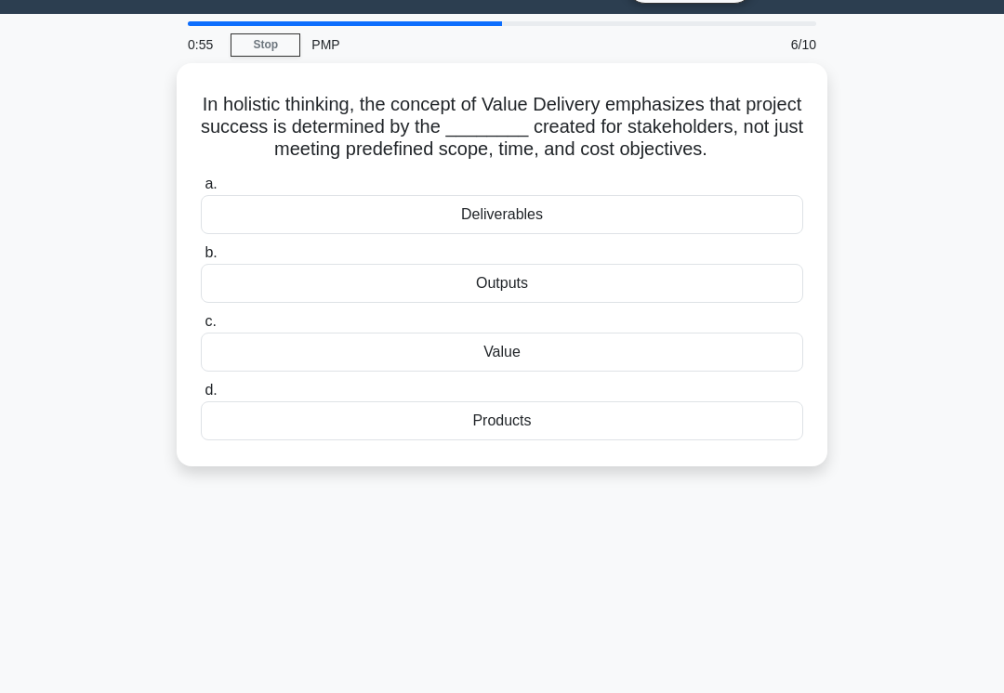
scroll to position [45, 0]
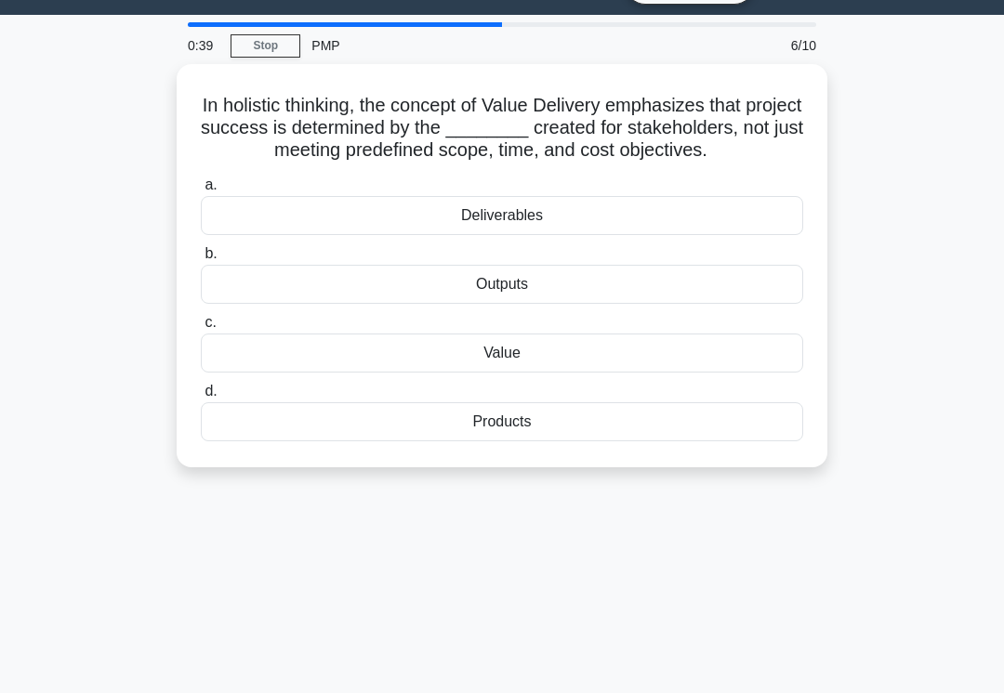
click at [207, 235] on div "Deliverables" at bounding box center [502, 215] width 602 height 39
click at [201, 191] on input "a. Deliverables" at bounding box center [201, 185] width 0 height 12
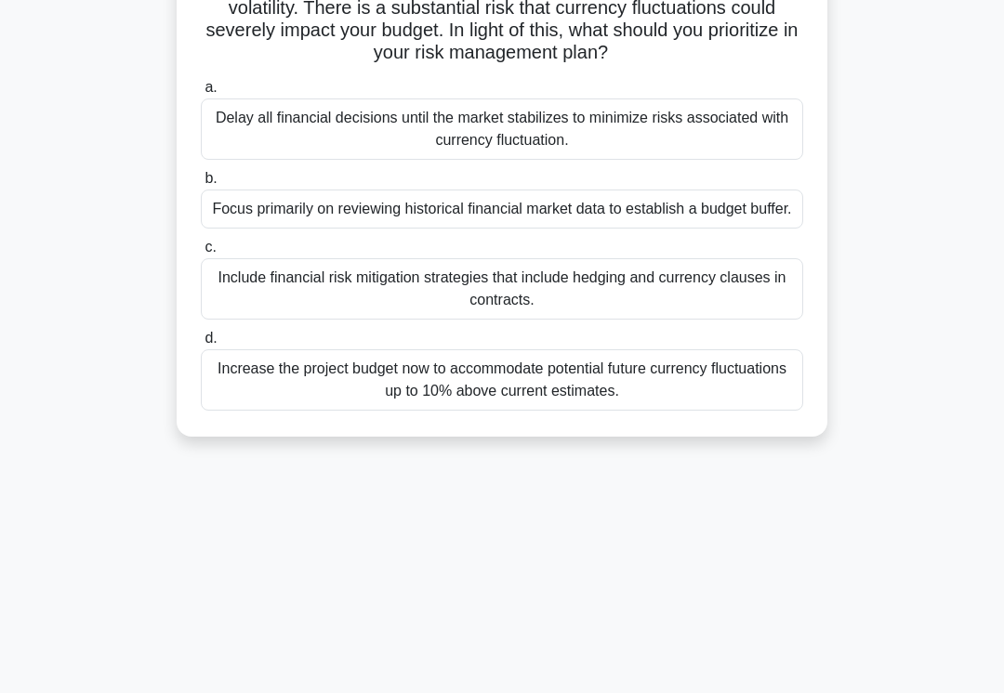
scroll to position [163, 0]
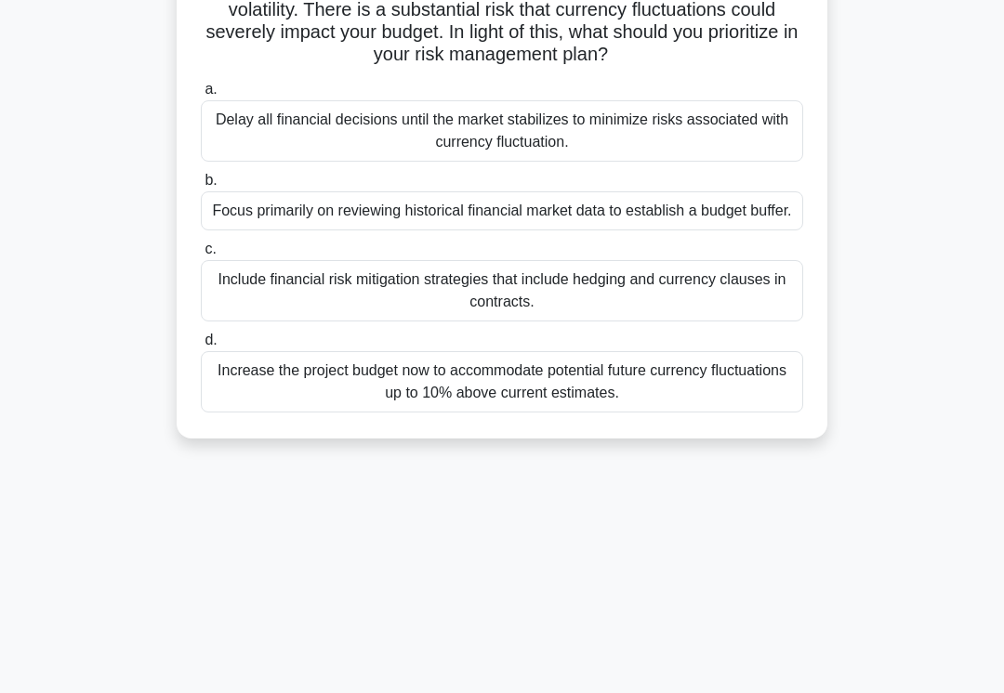
click at [244, 322] on div "Include financial risk mitigation strategies that include hedging and currency …" at bounding box center [502, 290] width 602 height 61
click at [201, 256] on input "c. Include financial risk mitigation strategies that include hedging and curren…" at bounding box center [201, 250] width 0 height 12
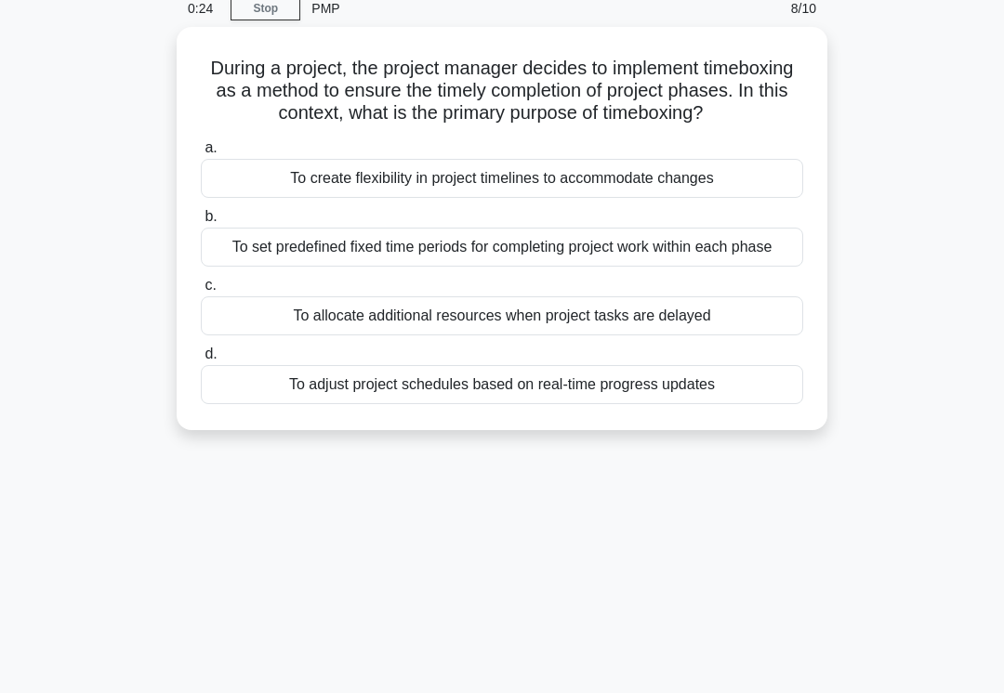
scroll to position [82, 0]
click at [261, 267] on div "To set predefined fixed time periods for completing project work within each ph…" at bounding box center [502, 247] width 602 height 39
click at [201, 223] on input "b. To set predefined fixed time periods for completing project work within each…" at bounding box center [201, 217] width 0 height 12
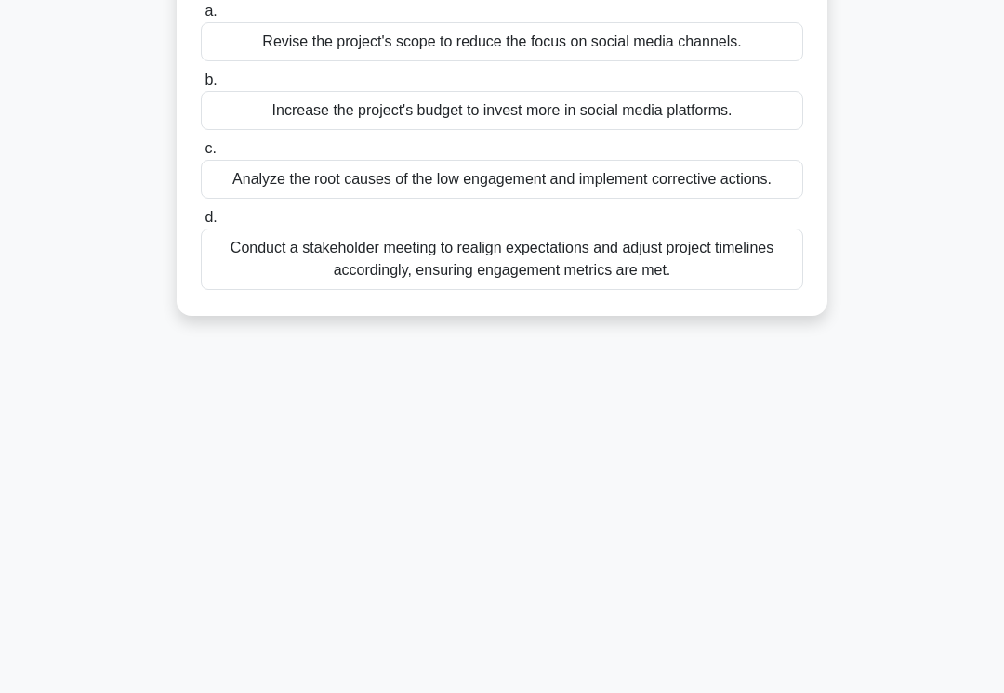
scroll to position [287, 0]
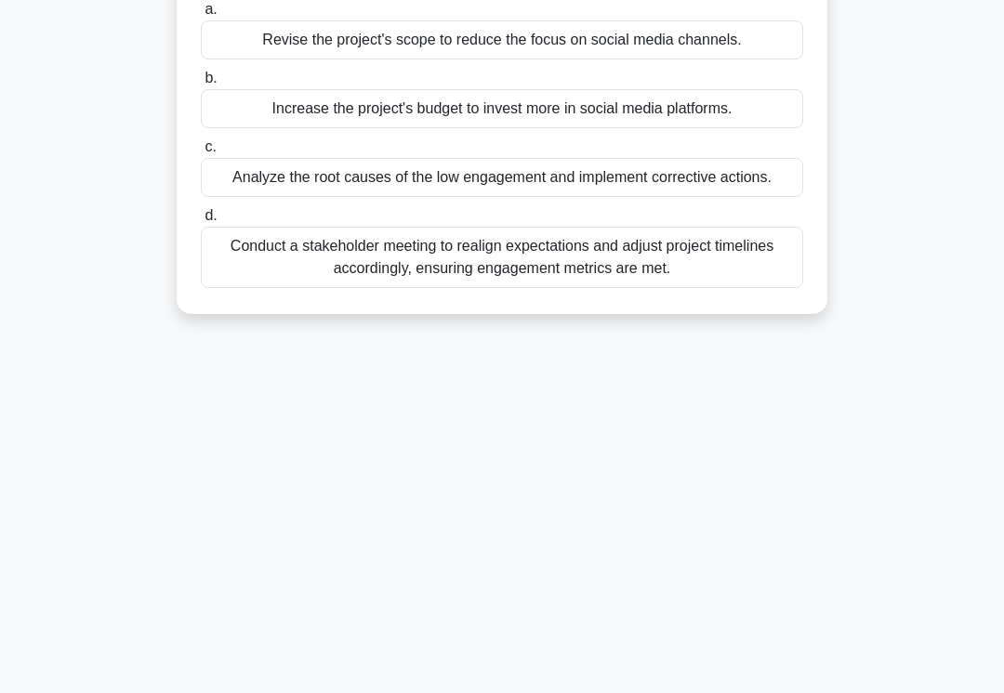
click at [252, 275] on div "Conduct a stakeholder meeting to realign expectations and adjust project timeli…" at bounding box center [502, 257] width 602 height 61
click at [201, 222] on input "d. Conduct a stakeholder meeting to realign expectations and adjust project tim…" at bounding box center [201, 216] width 0 height 12
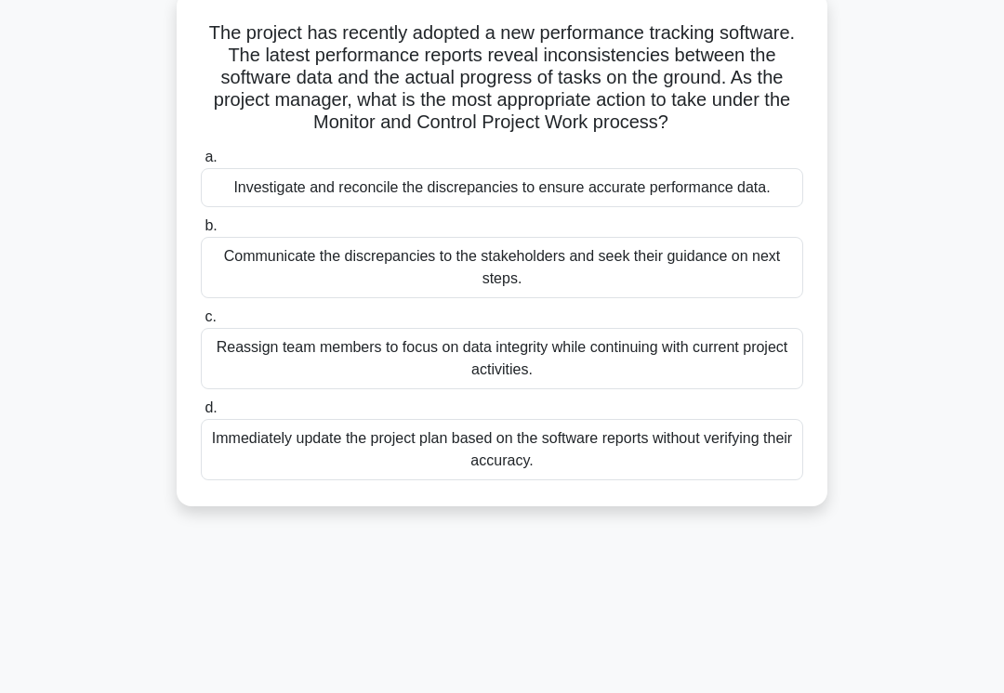
scroll to position [118, 0]
click at [226, 297] on div "Communicate the discrepancies to the stakeholders and seek their guidance on ne…" at bounding box center [502, 266] width 602 height 61
click at [201, 231] on input "b. Communicate the discrepancies to the stakeholders and seek their guidance on…" at bounding box center [201, 225] width 0 height 12
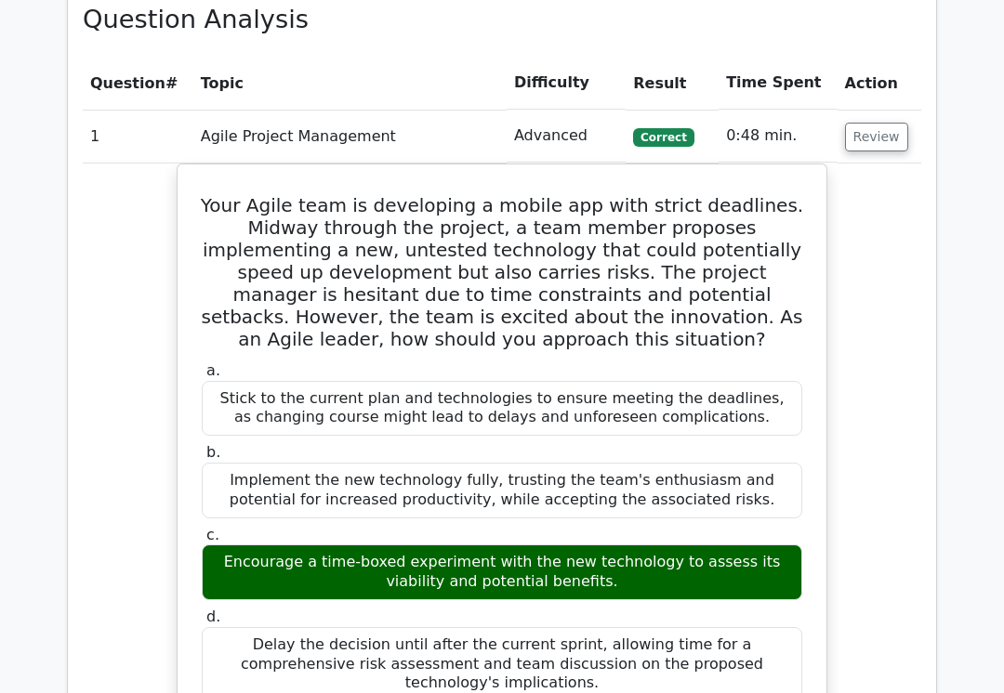
scroll to position [1599, 0]
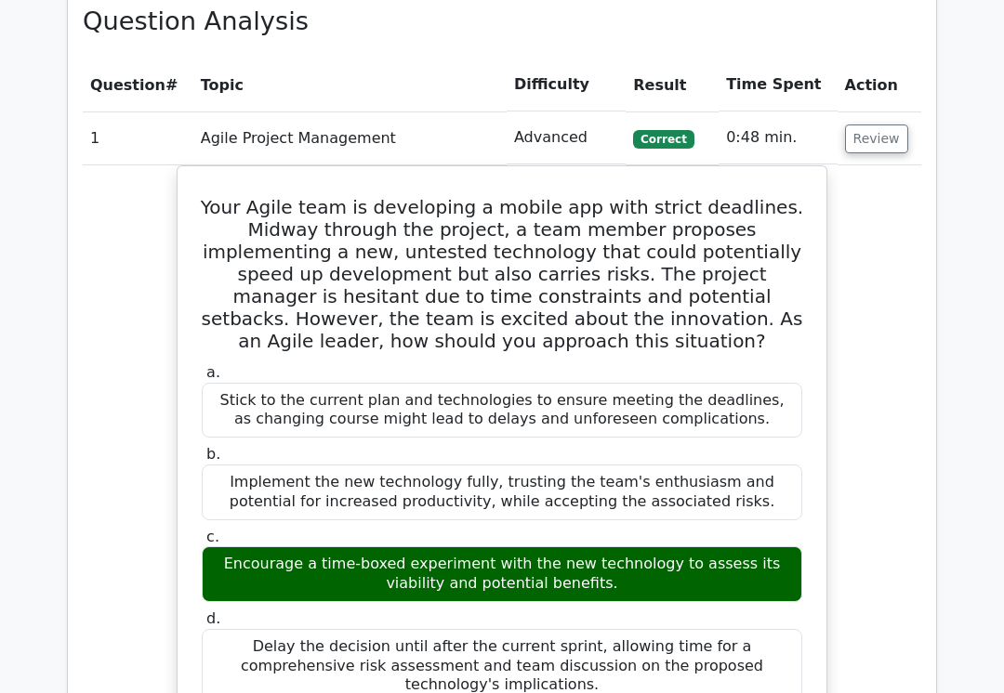
click at [870, 125] on button "Review" at bounding box center [876, 139] width 63 height 29
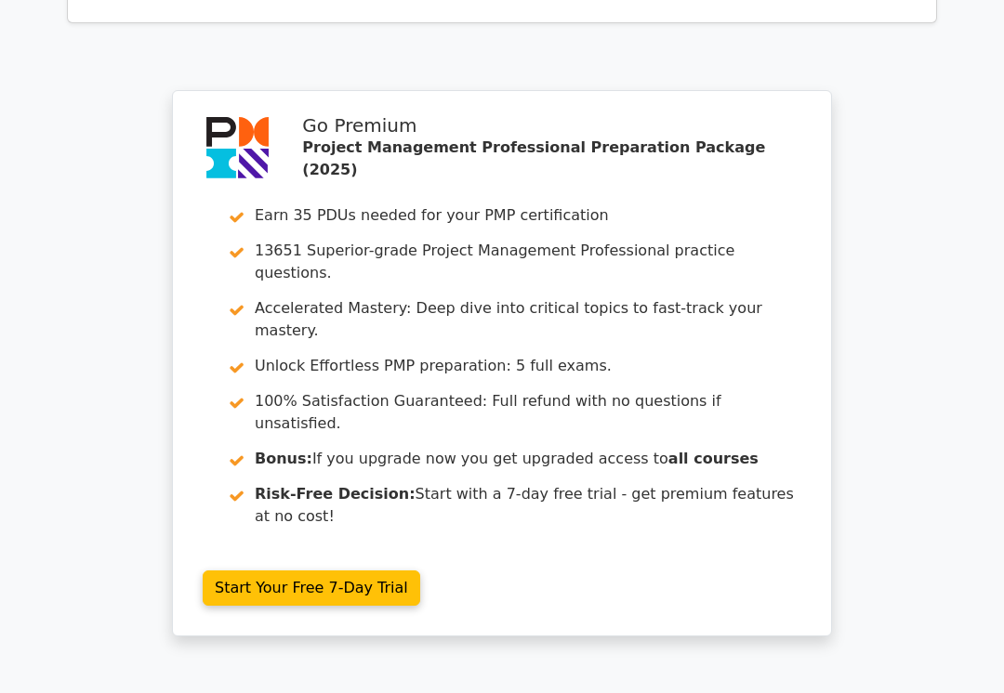
scroll to position [2402, 0]
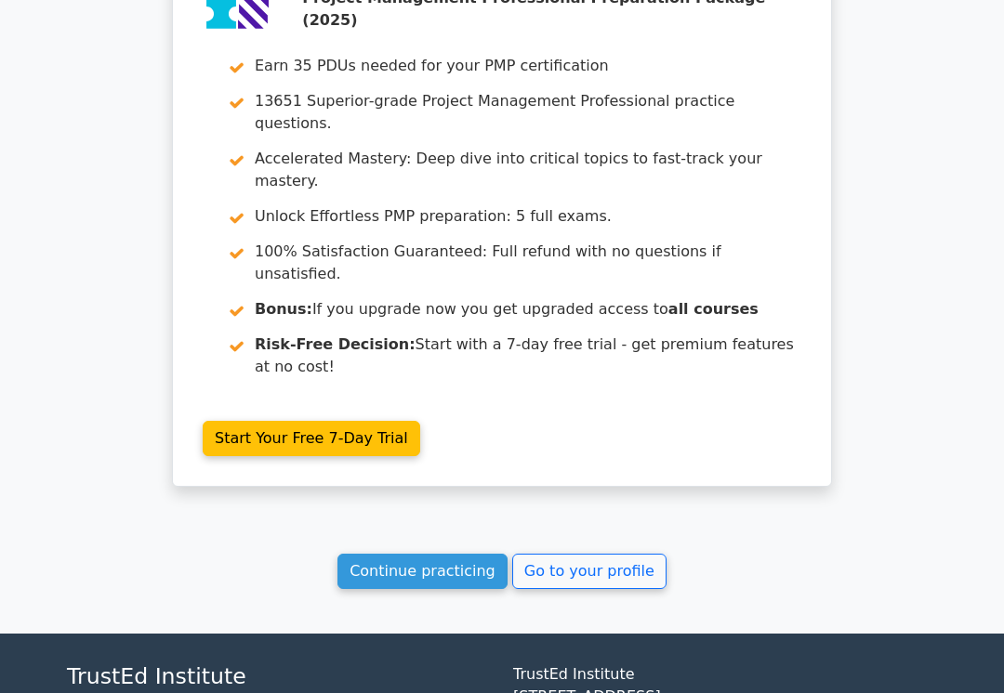
click at [551, 554] on link "Go to your profile" at bounding box center [589, 571] width 154 height 35
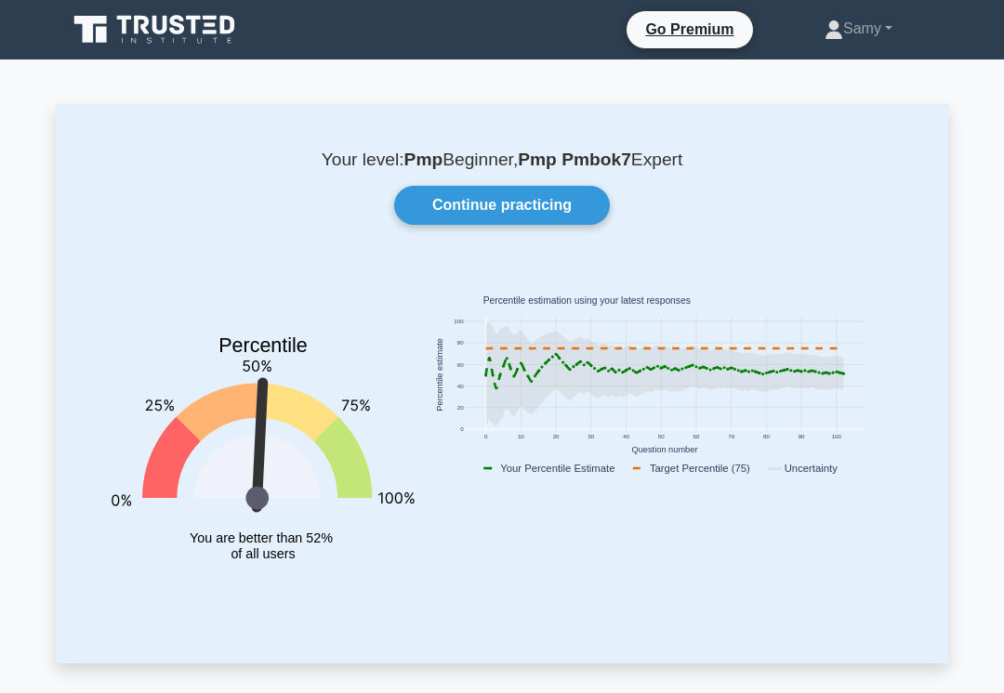
click at [546, 207] on link "Continue practicing" at bounding box center [502, 205] width 216 height 39
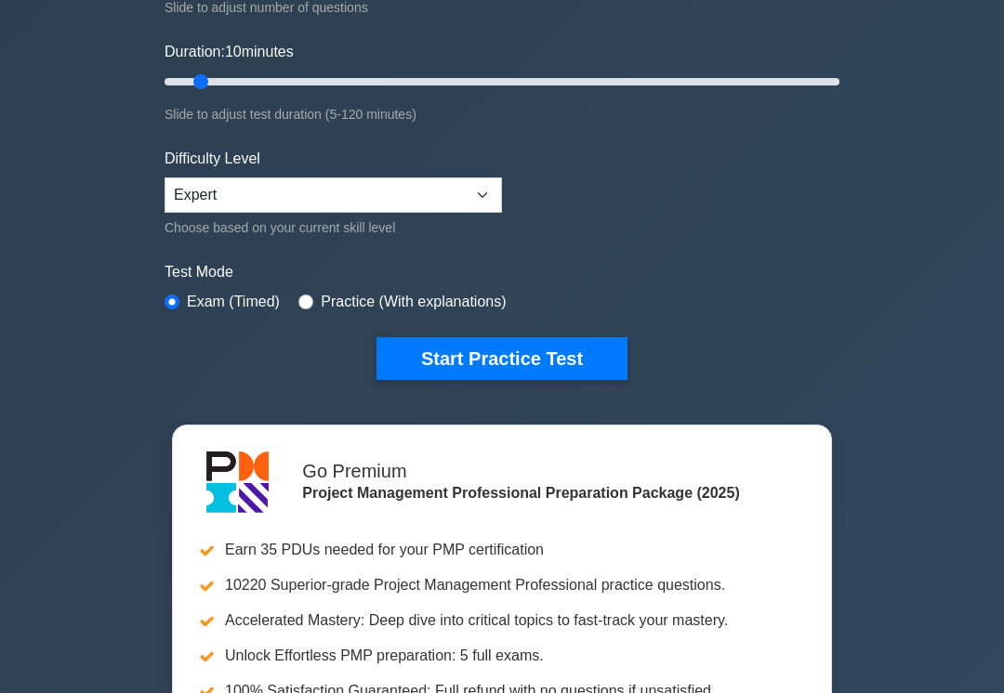
scroll to position [323, 0]
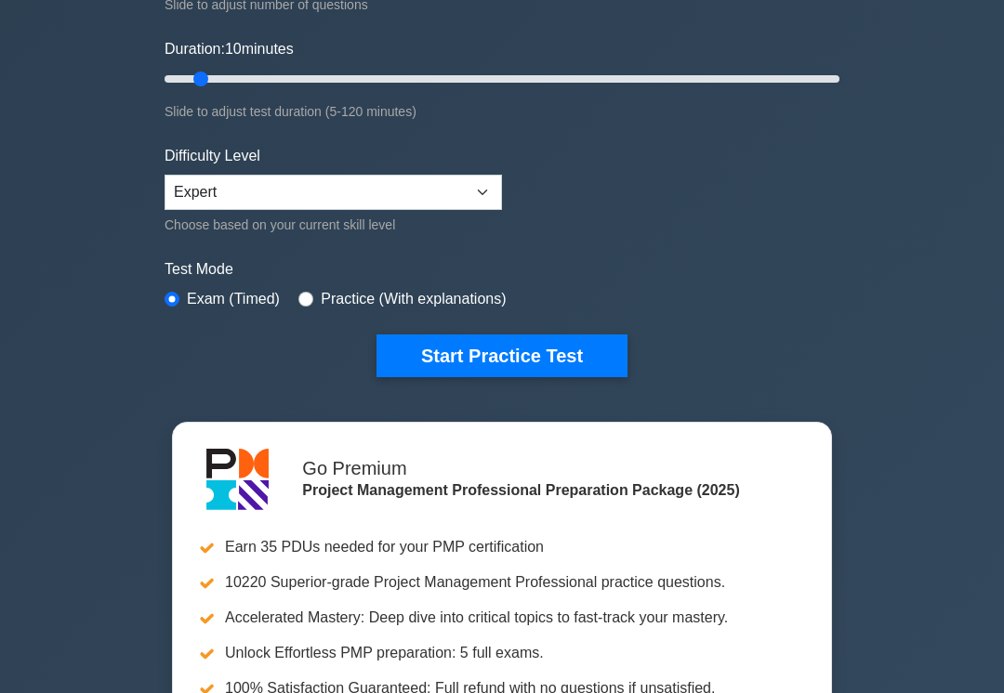
click at [495, 351] on button "Start Practice Test" at bounding box center [501, 357] width 251 height 43
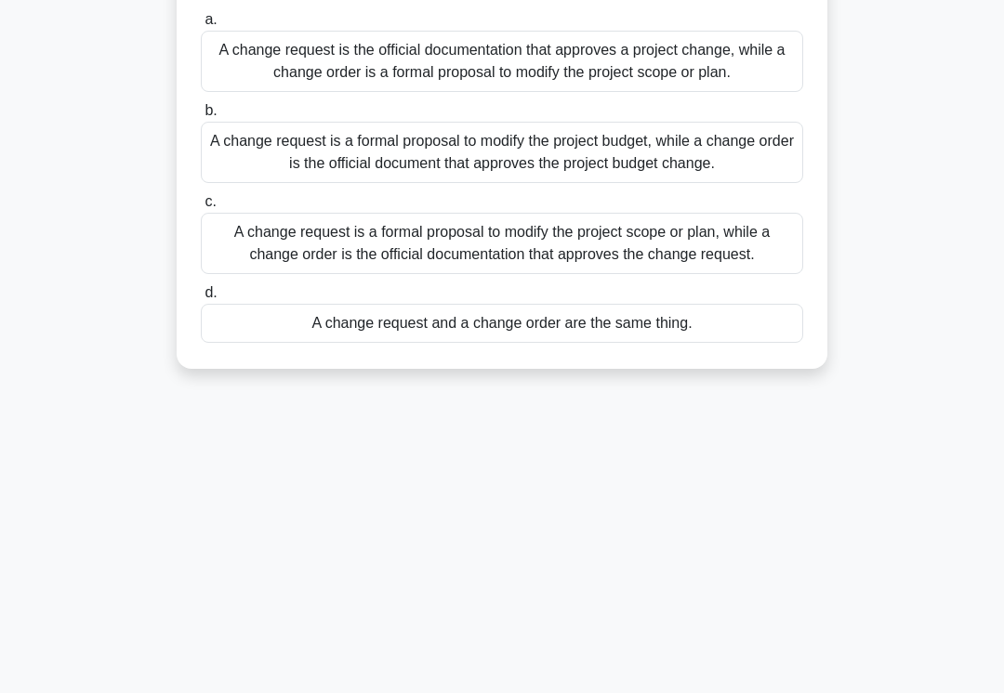
scroll to position [187, 0]
